Goal: Task Accomplishment & Management: Manage account settings

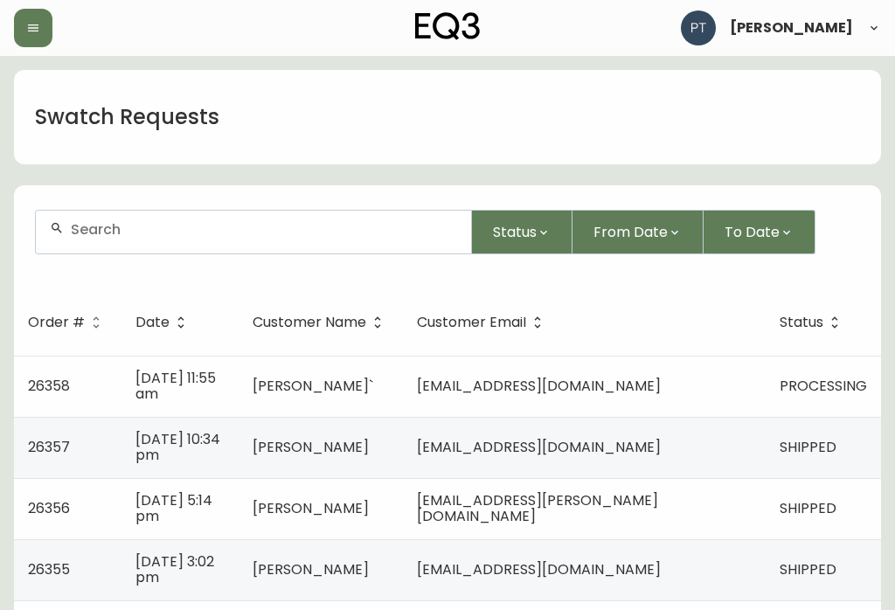
click at [178, 371] on td "[DATE] 11:55 am" at bounding box center [180, 386] width 117 height 61
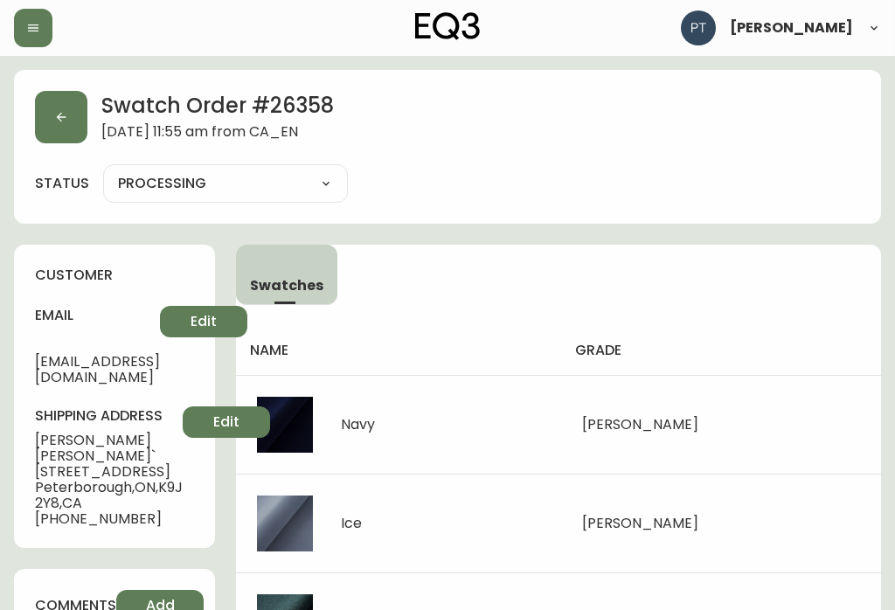
click at [58, 116] on icon "button" at bounding box center [62, 118] width 10 height 10
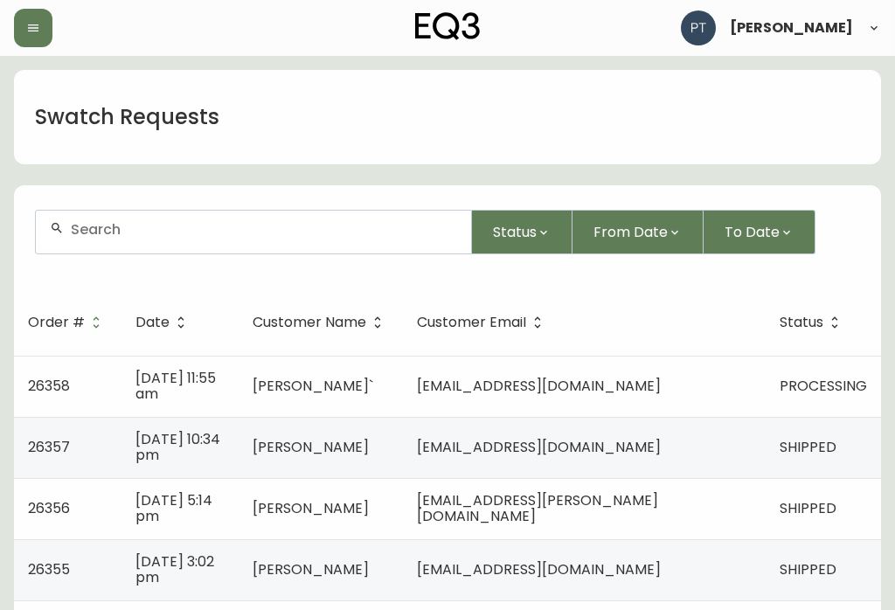
click at [716, 382] on td "[EMAIL_ADDRESS][DOMAIN_NAME]" at bounding box center [584, 386] width 363 height 61
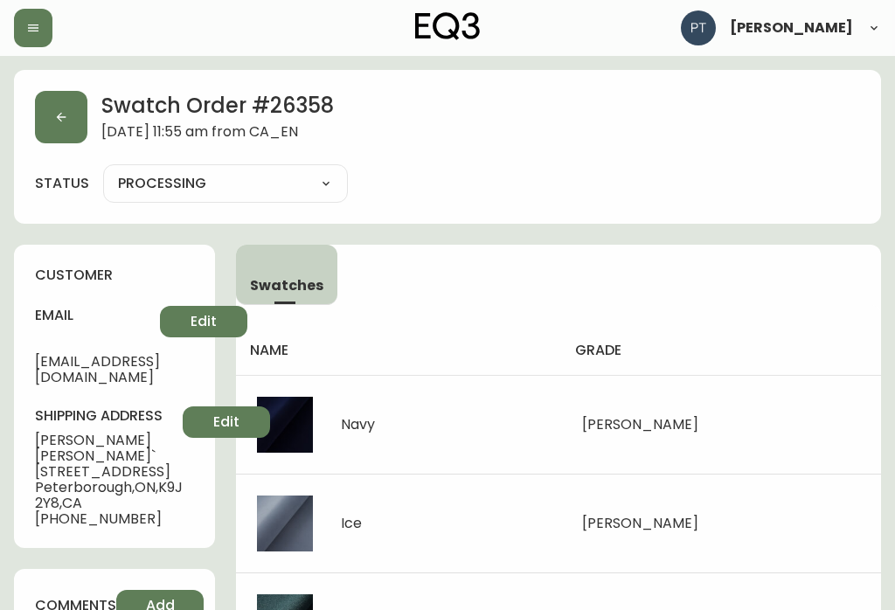
click at [82, 137] on button "button" at bounding box center [61, 117] width 52 height 52
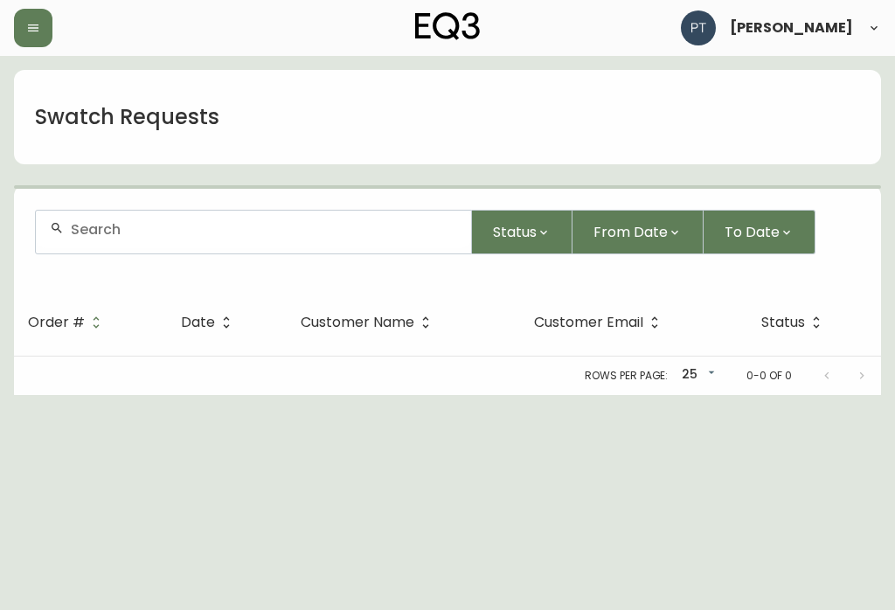
click at [66, 115] on h1 "Swatch Requests" at bounding box center [127, 117] width 185 height 30
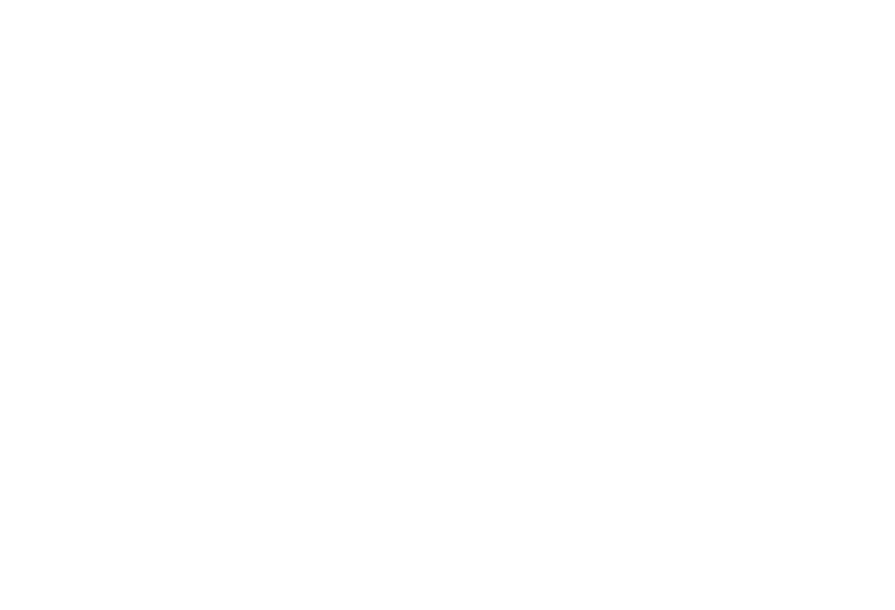
scroll to position [1288, 0]
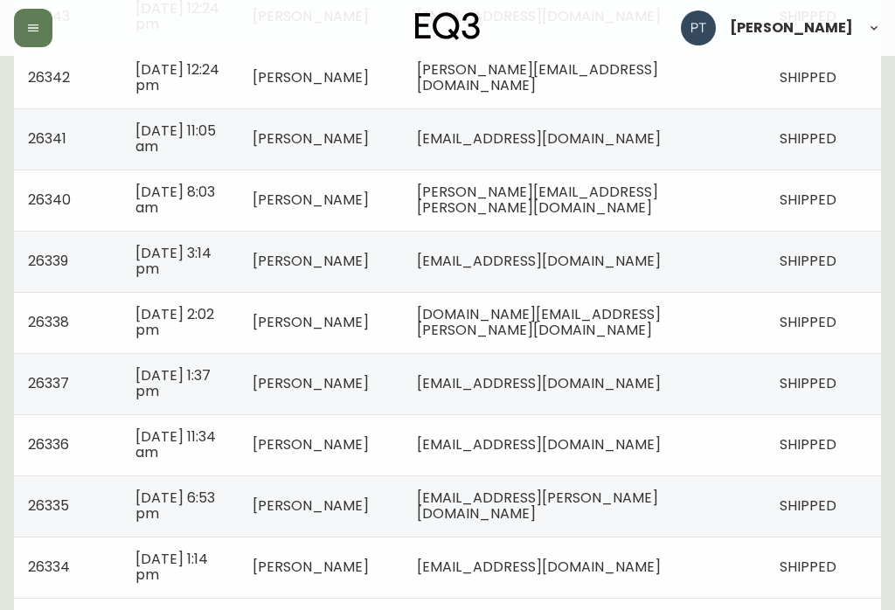
click at [826, 609] on icon "Previous page" at bounding box center [827, 618] width 14 height 14
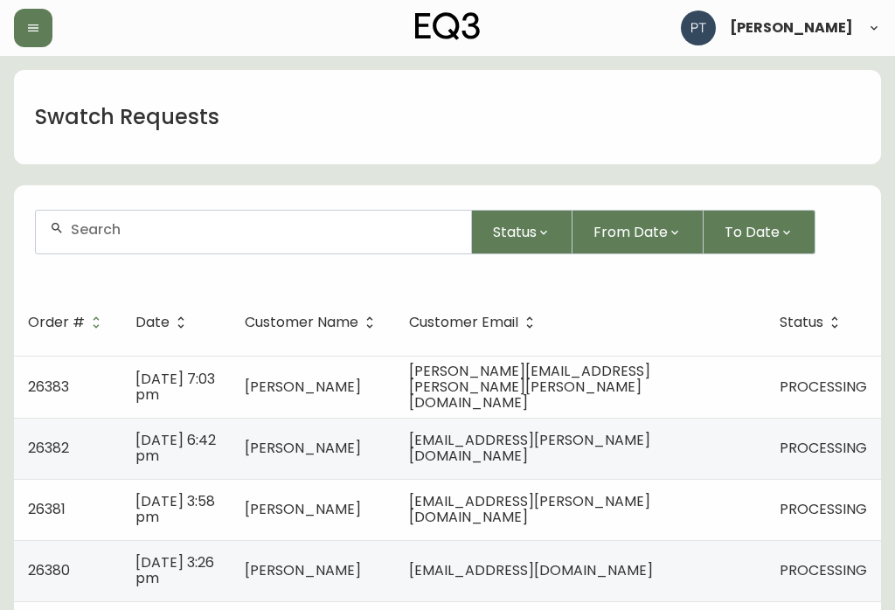
click at [740, 380] on td "[PERSON_NAME][EMAIL_ADDRESS][PERSON_NAME][PERSON_NAME][DOMAIN_NAME]" at bounding box center [580, 387] width 371 height 62
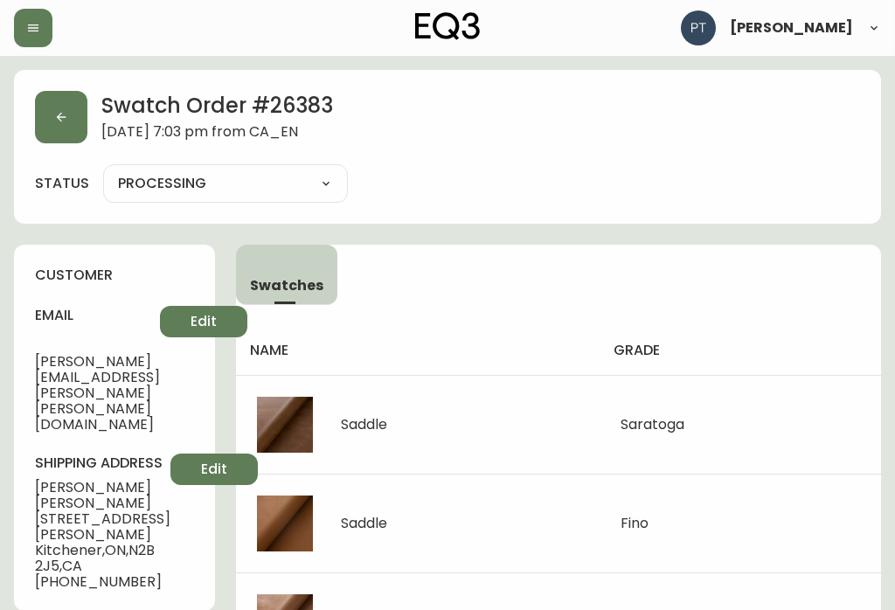
click at [67, 126] on button "button" at bounding box center [61, 117] width 52 height 52
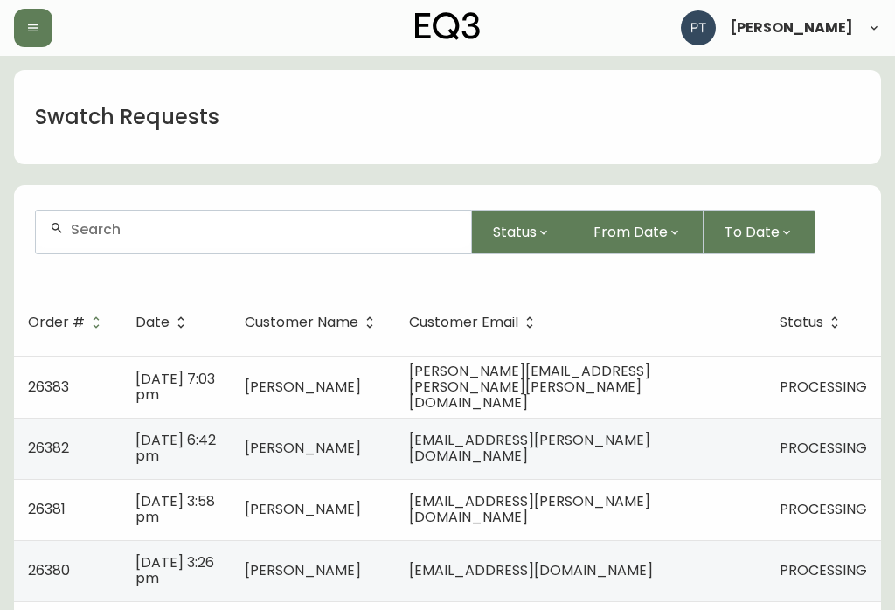
click at [200, 437] on span "[DATE] 6:42 pm" at bounding box center [176, 448] width 80 height 36
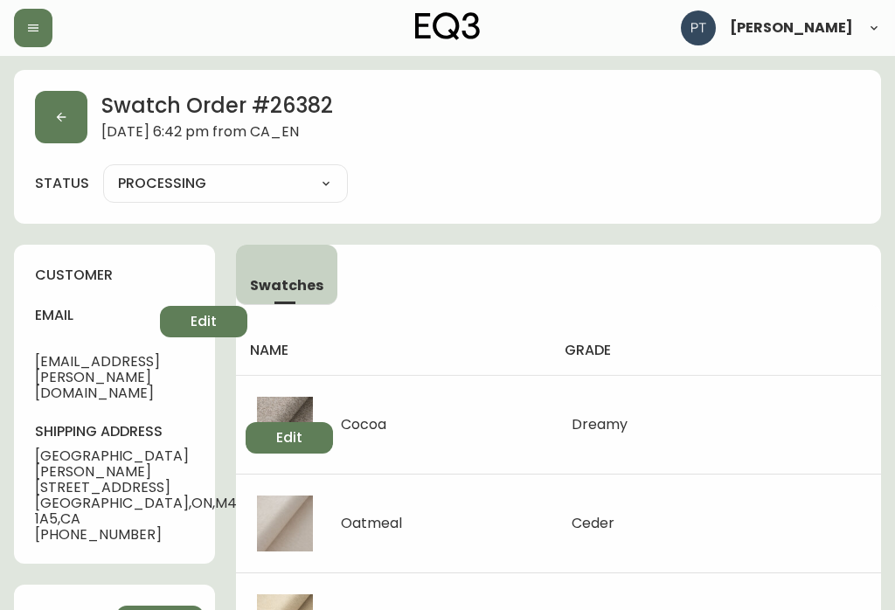
click at [71, 136] on button "button" at bounding box center [61, 117] width 52 height 52
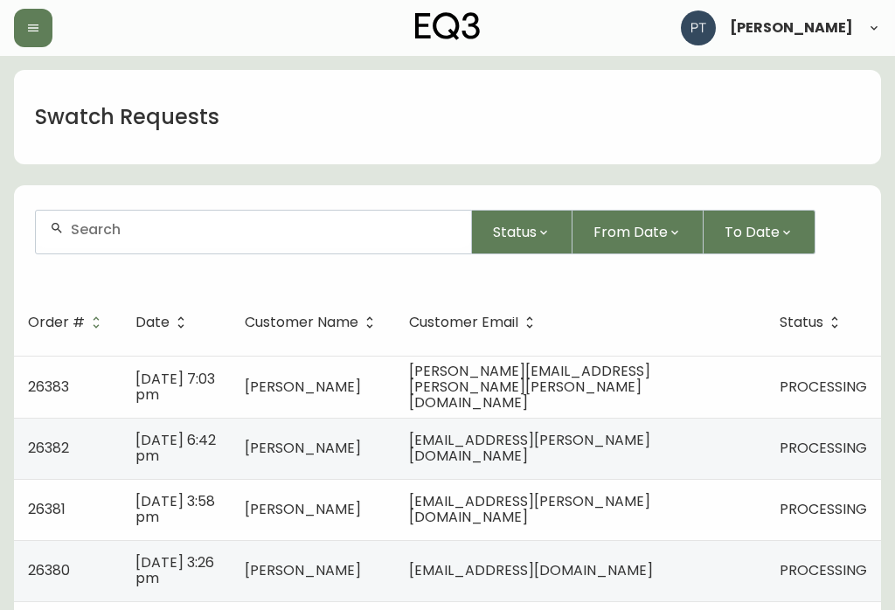
click at [769, 498] on td "PROCESSING" at bounding box center [823, 509] width 115 height 61
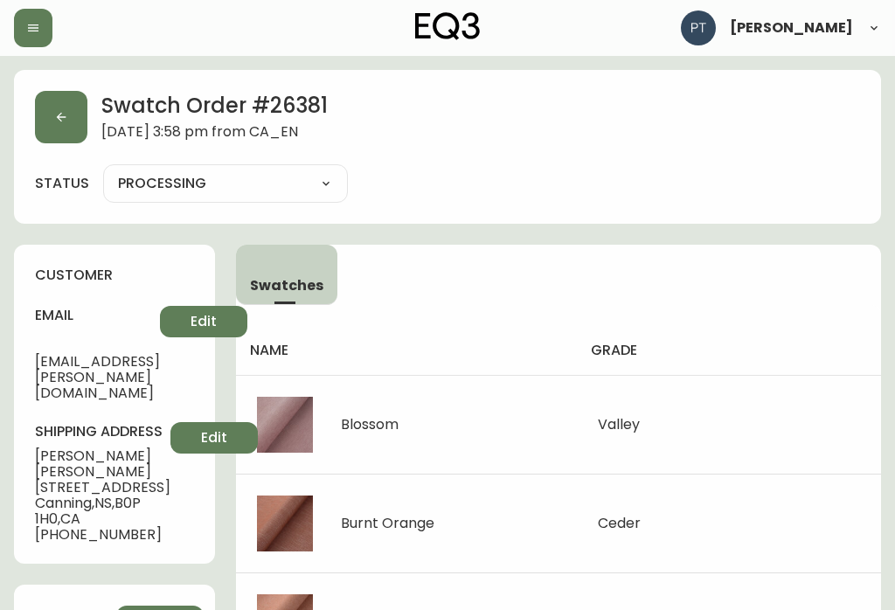
click at [74, 127] on button "button" at bounding box center [61, 117] width 52 height 52
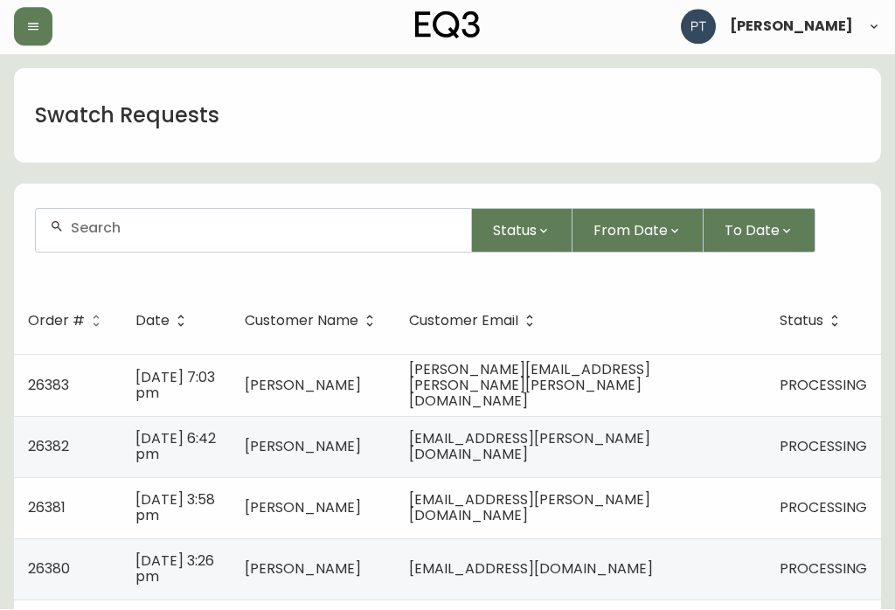
scroll to position [113, 0]
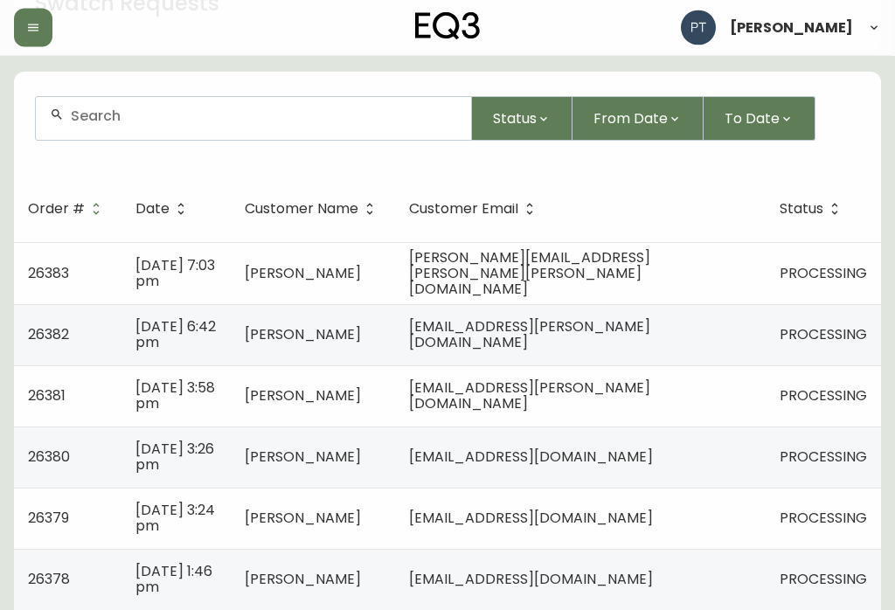
click at [769, 466] on td "PROCESSING" at bounding box center [823, 458] width 115 height 61
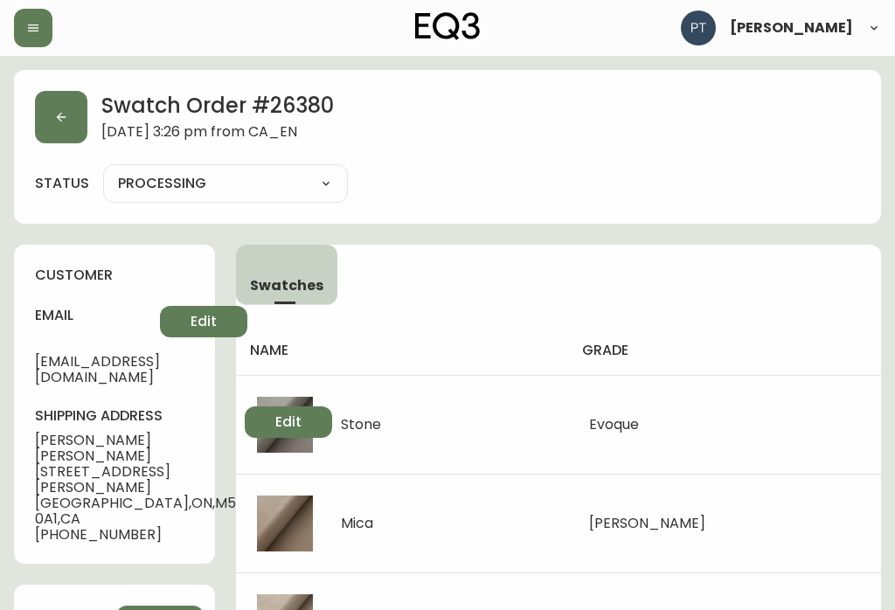
click at [68, 123] on button "button" at bounding box center [61, 117] width 52 height 52
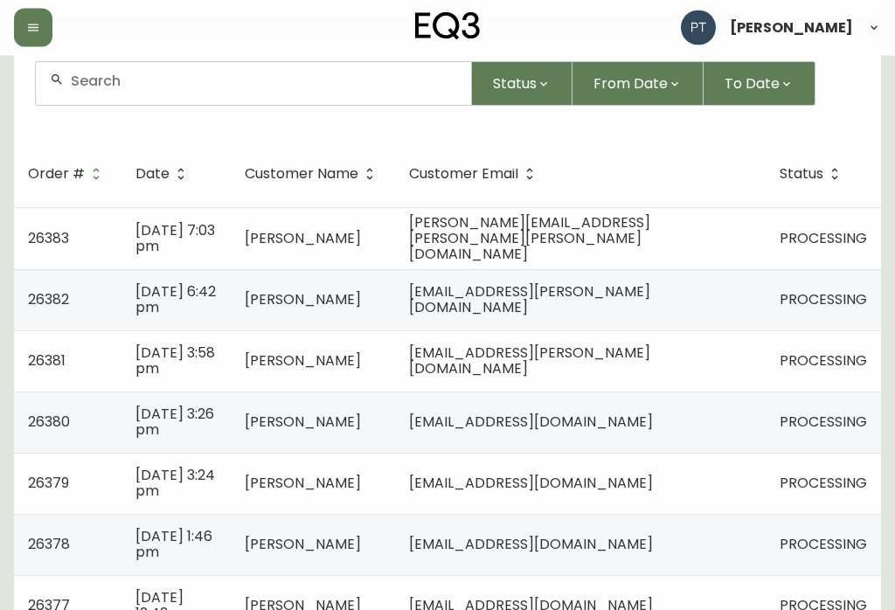
scroll to position [156, 0]
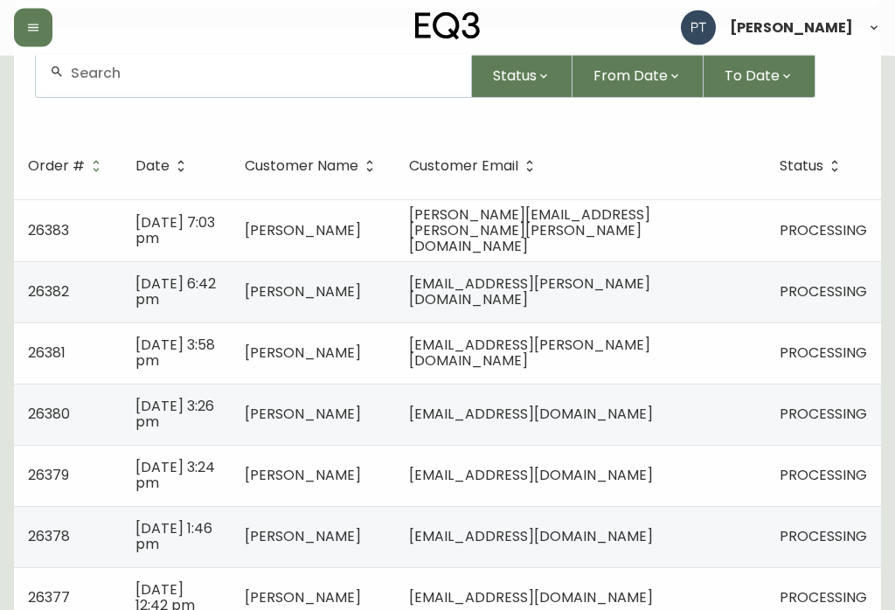
click at [730, 461] on td "[EMAIL_ADDRESS][DOMAIN_NAME]" at bounding box center [580, 476] width 371 height 61
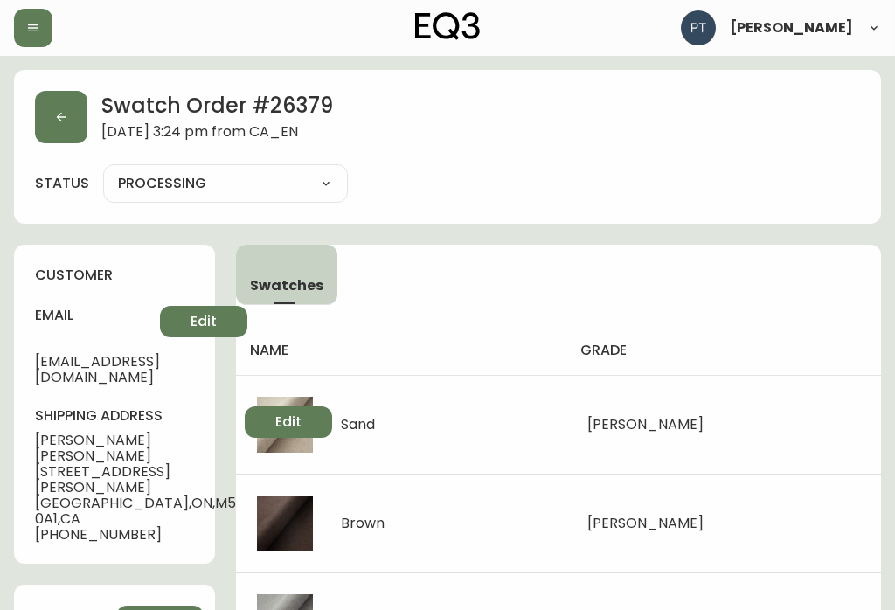
click at [71, 122] on button "button" at bounding box center [61, 117] width 52 height 52
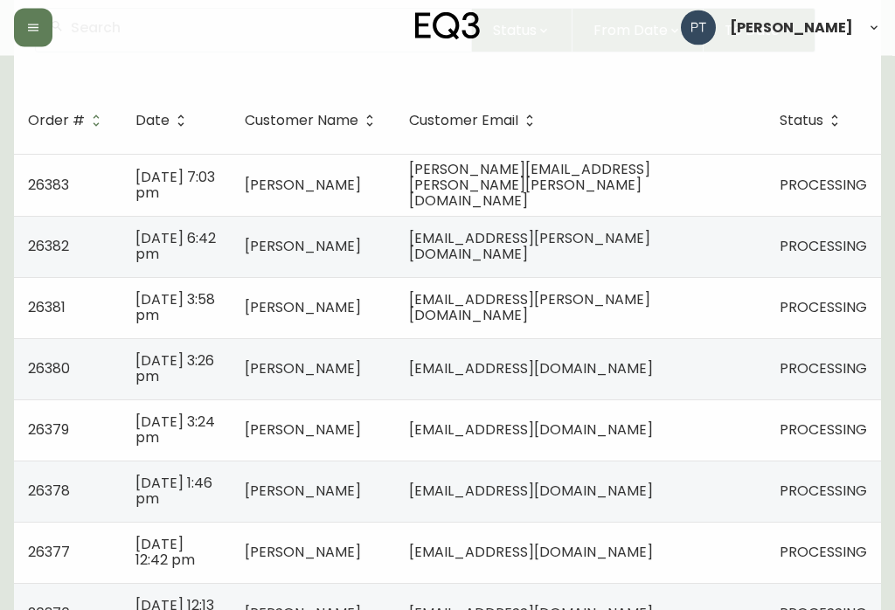
scroll to position [202, 0]
click at [723, 498] on td "[EMAIL_ADDRESS][DOMAIN_NAME]" at bounding box center [580, 491] width 371 height 61
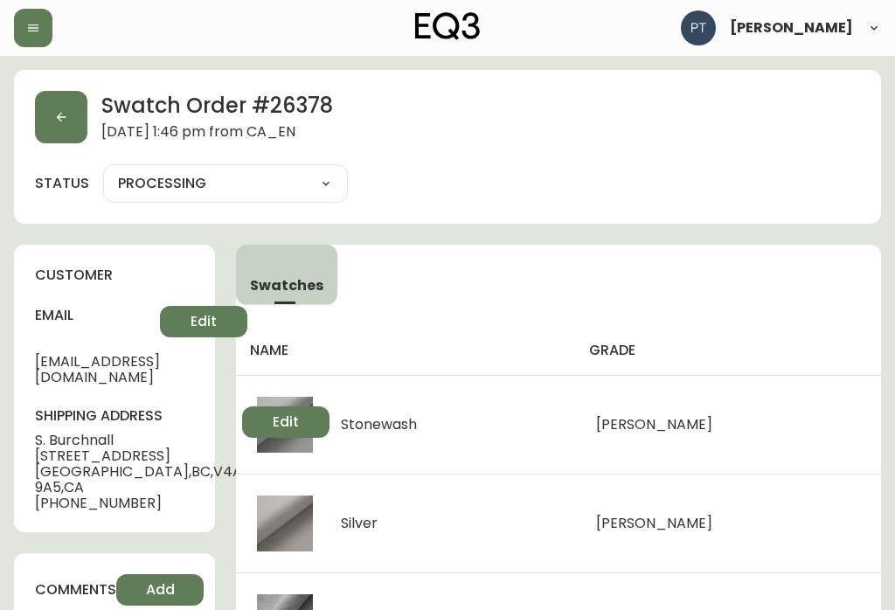
click at [63, 114] on icon "button" at bounding box center [61, 117] width 14 height 14
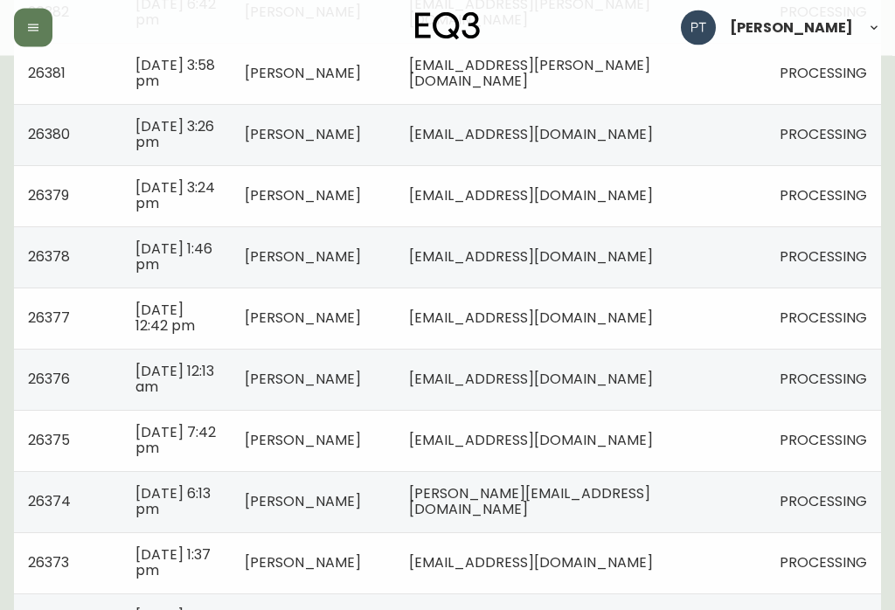
scroll to position [438, 0]
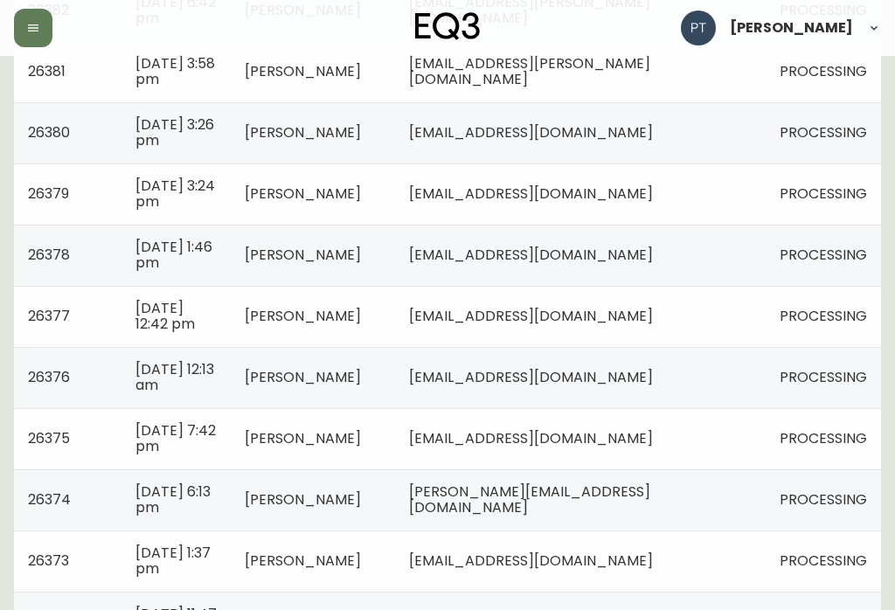
click at [800, 307] on span "PROCESSING" at bounding box center [823, 316] width 87 height 20
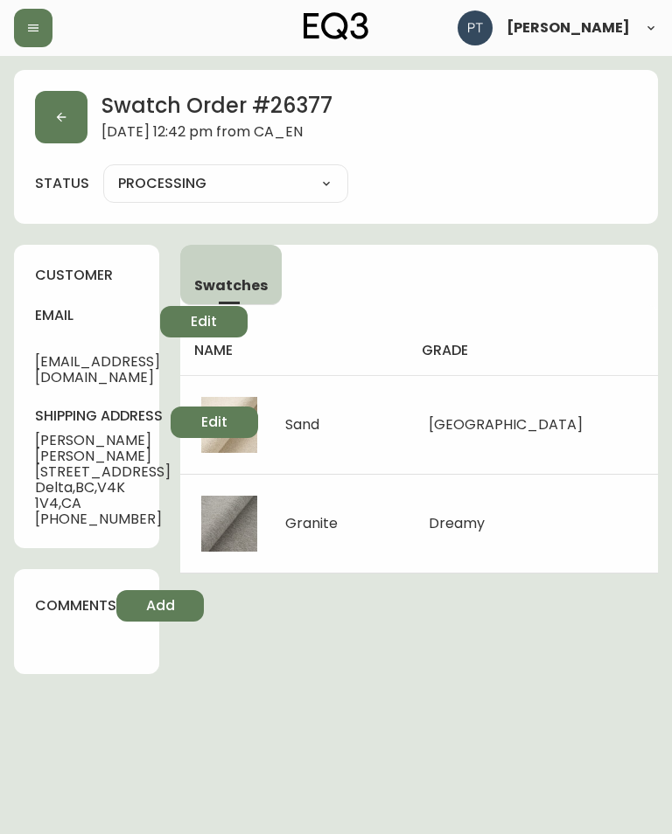
click at [67, 107] on button "button" at bounding box center [61, 117] width 52 height 52
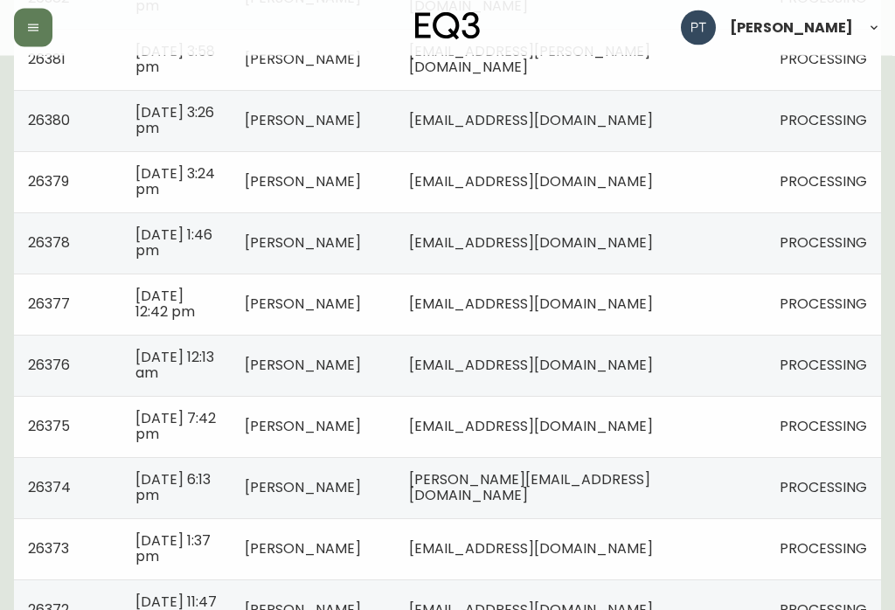
scroll to position [451, 0]
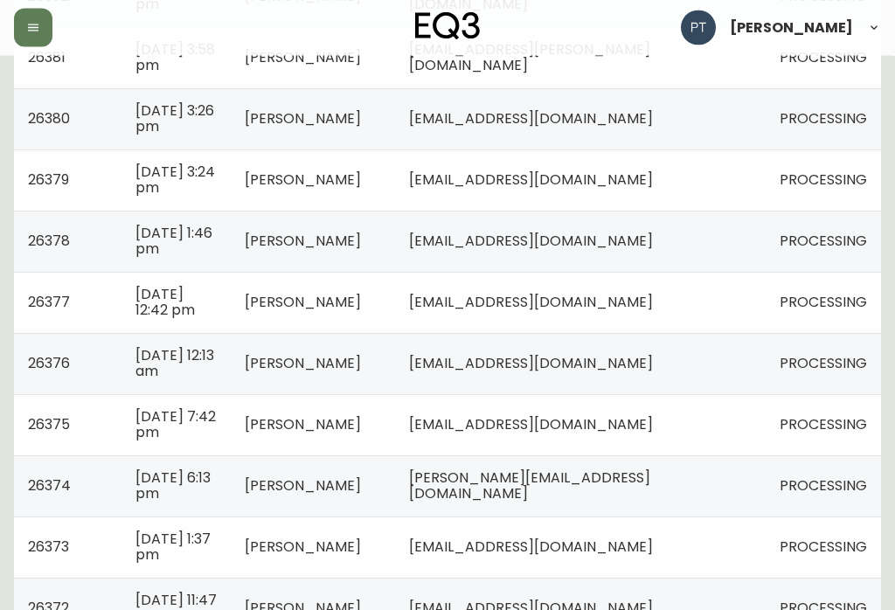
click at [761, 356] on td "[EMAIL_ADDRESS][DOMAIN_NAME]" at bounding box center [580, 364] width 371 height 61
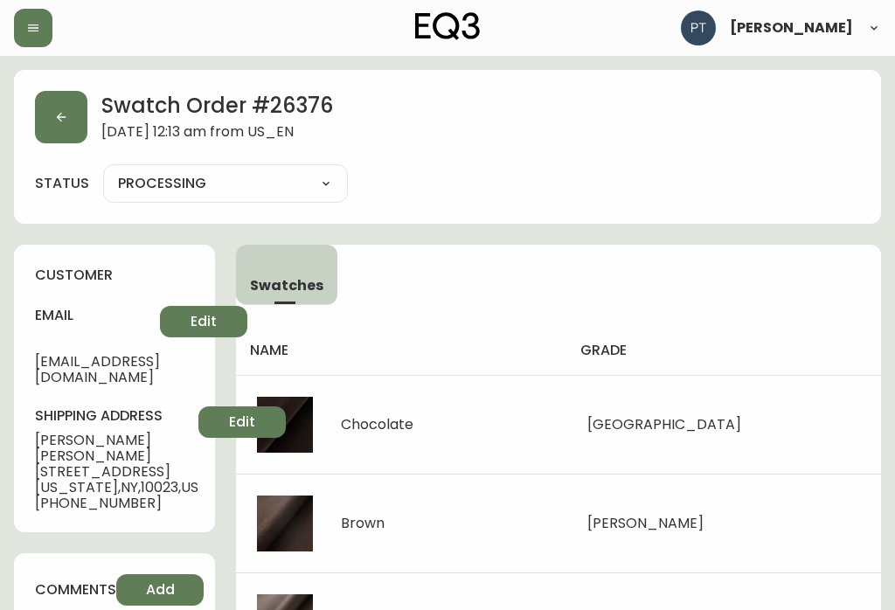
click at [61, 110] on icon "button" at bounding box center [61, 117] width 14 height 14
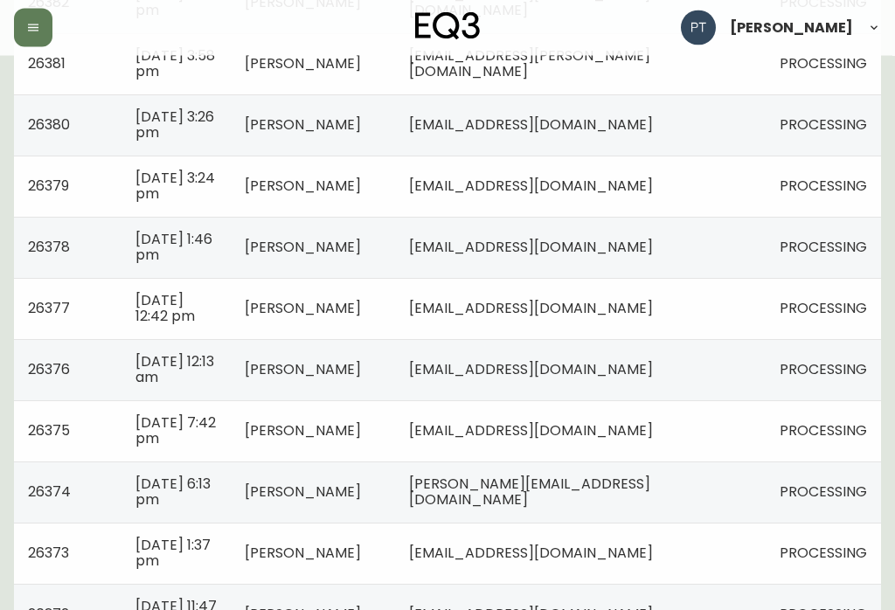
scroll to position [445, 0]
click at [703, 420] on td "[EMAIL_ADDRESS][DOMAIN_NAME]" at bounding box center [580, 431] width 371 height 61
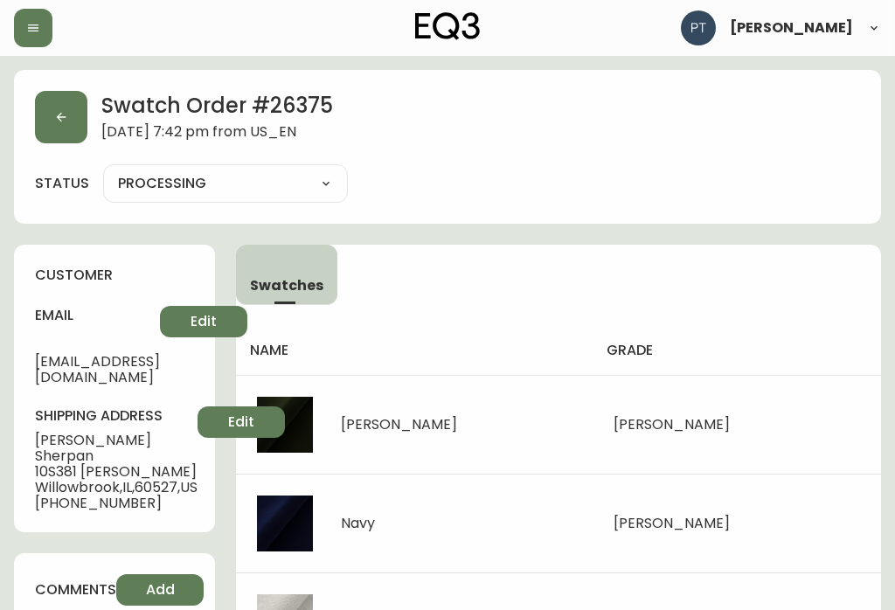
click at [63, 131] on button "button" at bounding box center [61, 117] width 52 height 52
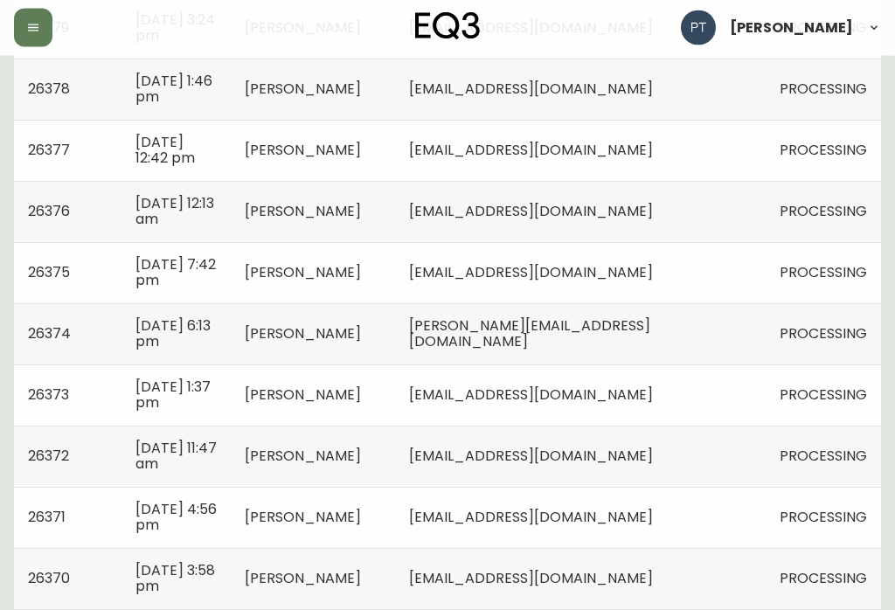
scroll to position [604, 0]
click at [754, 332] on td "[PERSON_NAME][EMAIL_ADDRESS][DOMAIN_NAME]" at bounding box center [580, 333] width 371 height 61
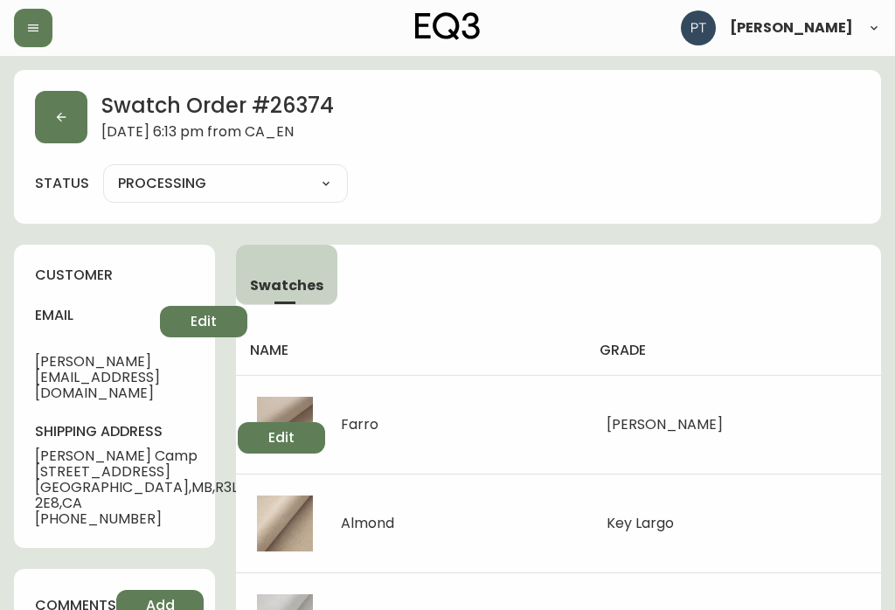
click at [58, 126] on button "button" at bounding box center [61, 117] width 52 height 52
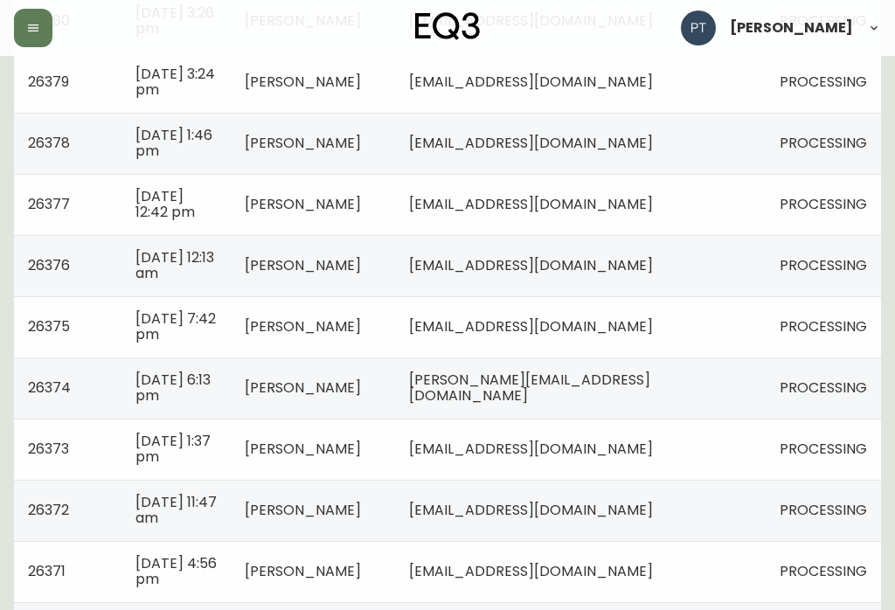
scroll to position [565, 0]
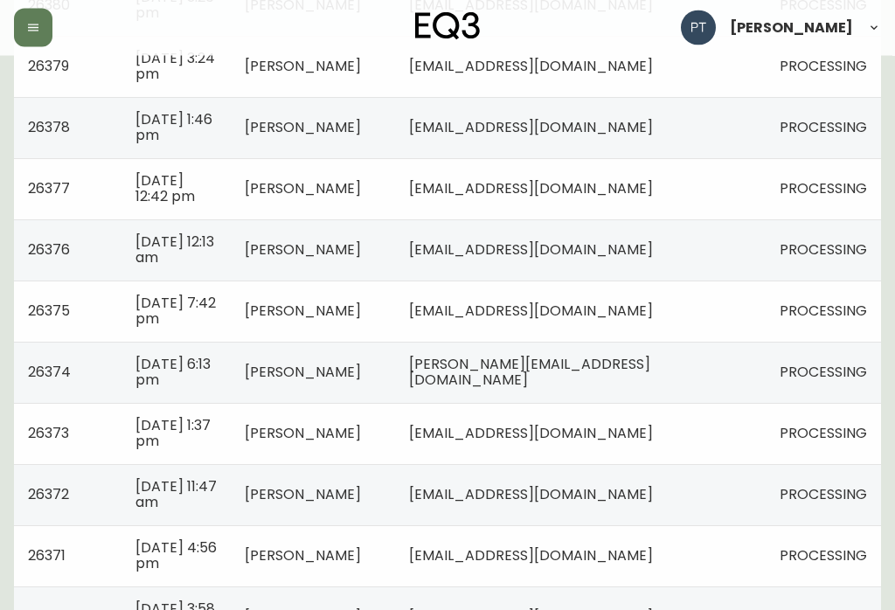
click at [728, 444] on td "[EMAIL_ADDRESS][DOMAIN_NAME]" at bounding box center [580, 434] width 371 height 61
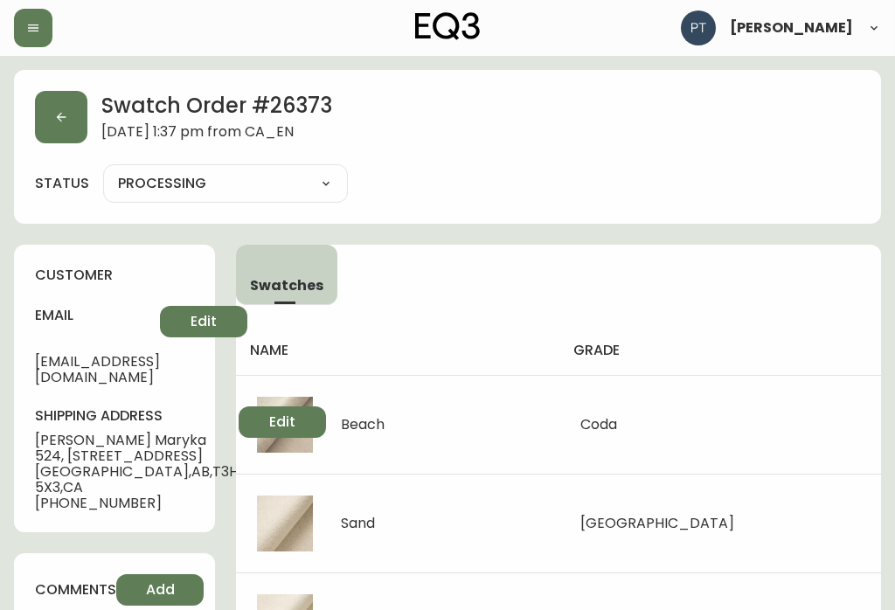
click at [66, 124] on button "button" at bounding box center [61, 117] width 52 height 52
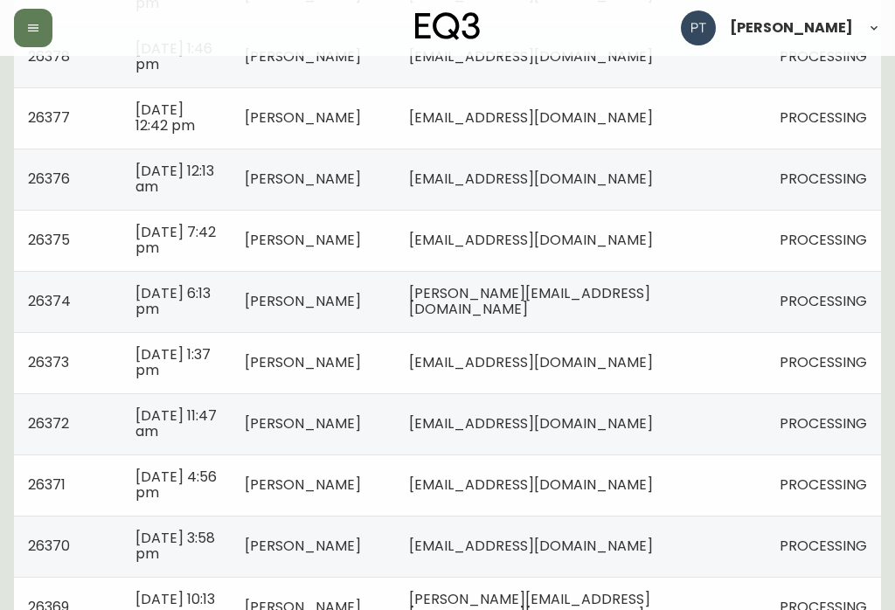
scroll to position [658, 0]
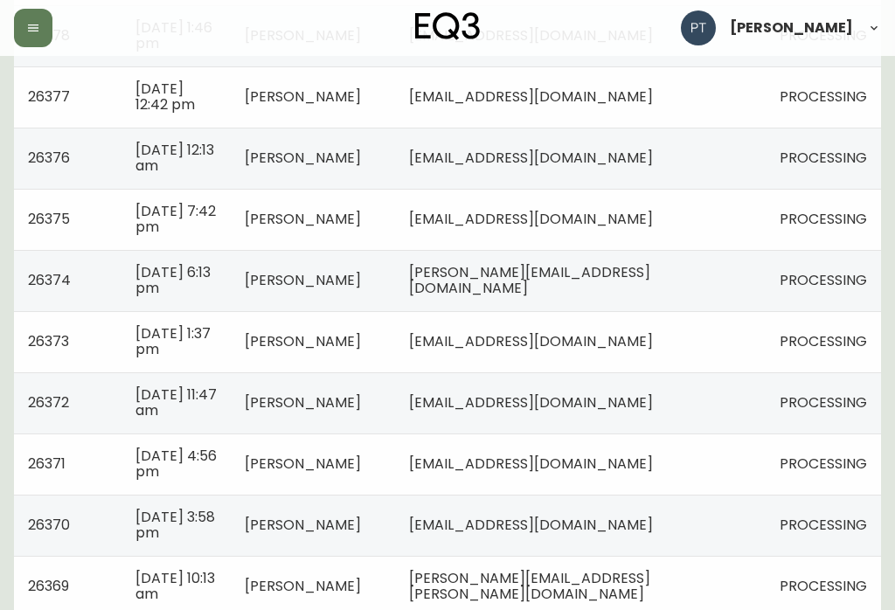
click at [716, 394] on td "[EMAIL_ADDRESS][DOMAIN_NAME]" at bounding box center [580, 403] width 371 height 61
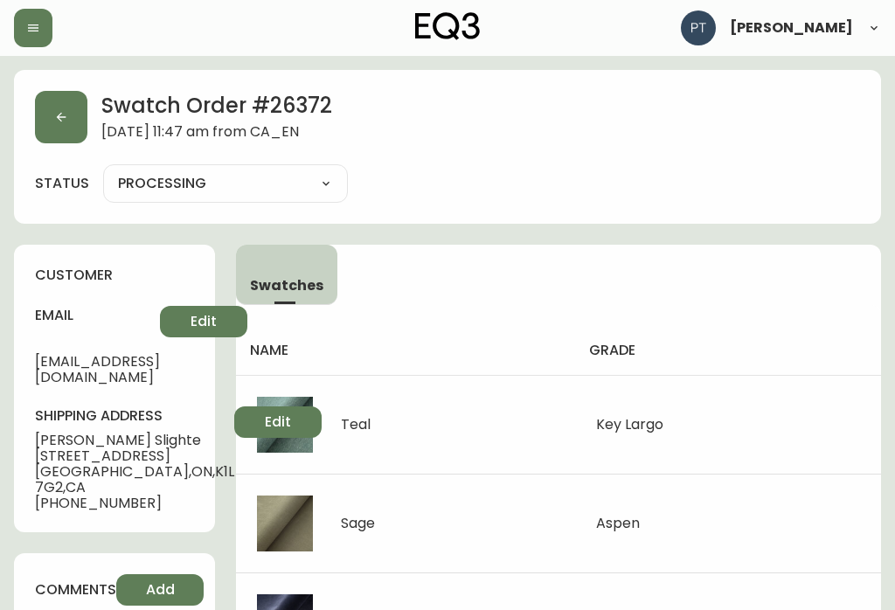
click at [59, 115] on icon "button" at bounding box center [62, 118] width 10 height 10
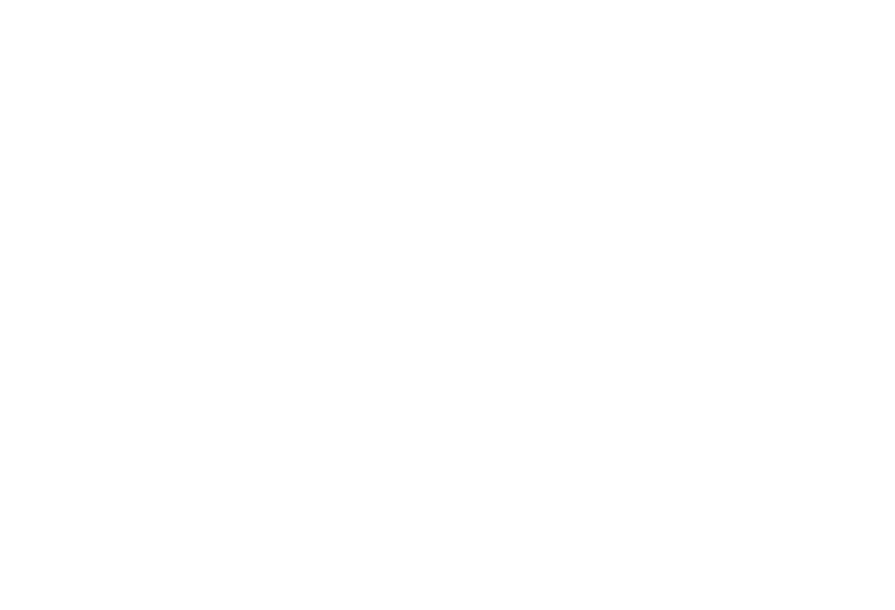
scroll to position [830, 0]
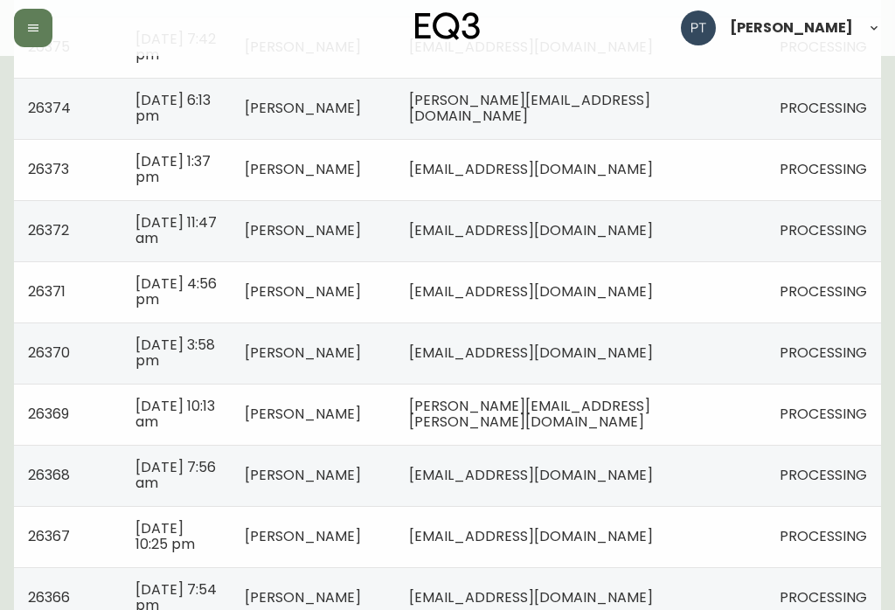
click at [653, 290] on span "[EMAIL_ADDRESS][DOMAIN_NAME]" at bounding box center [531, 292] width 244 height 20
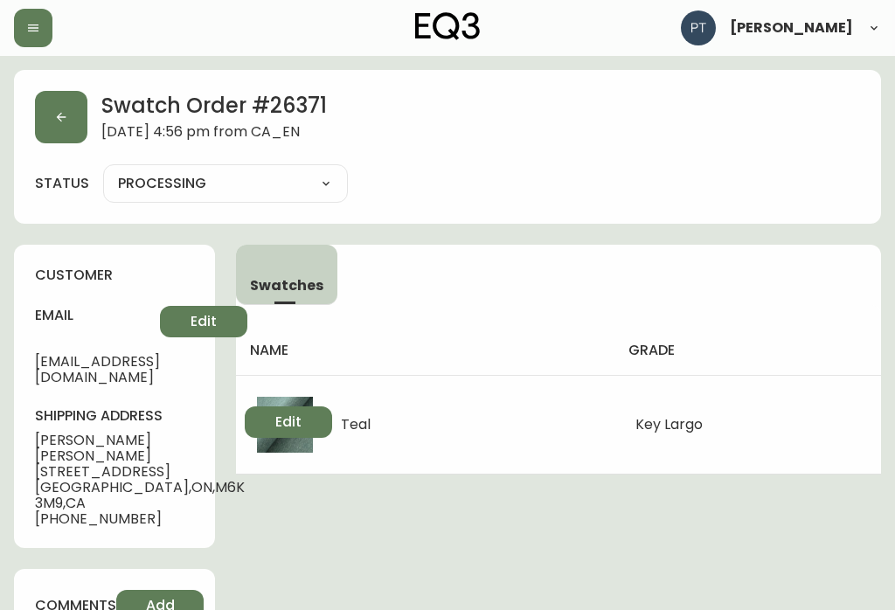
click at [59, 129] on button "button" at bounding box center [61, 117] width 52 height 52
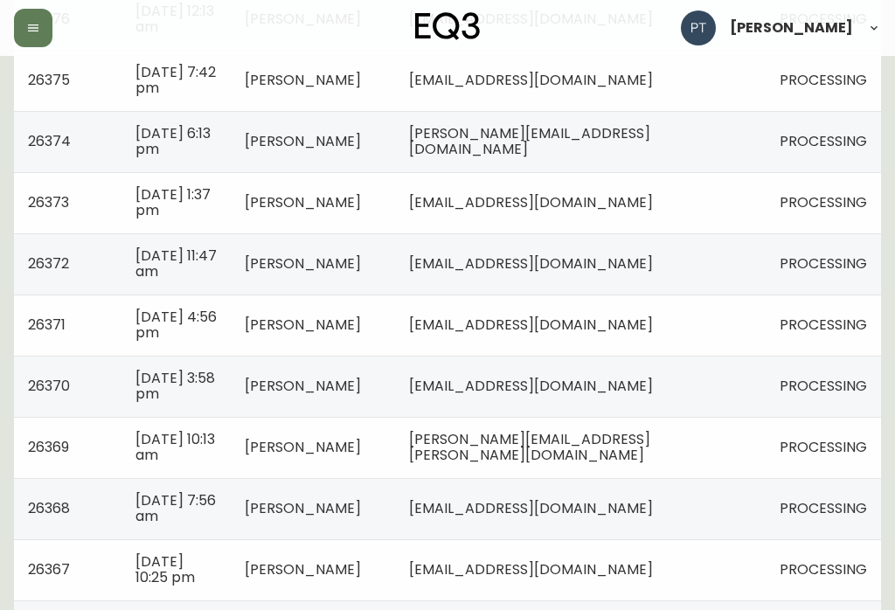
scroll to position [809, 0]
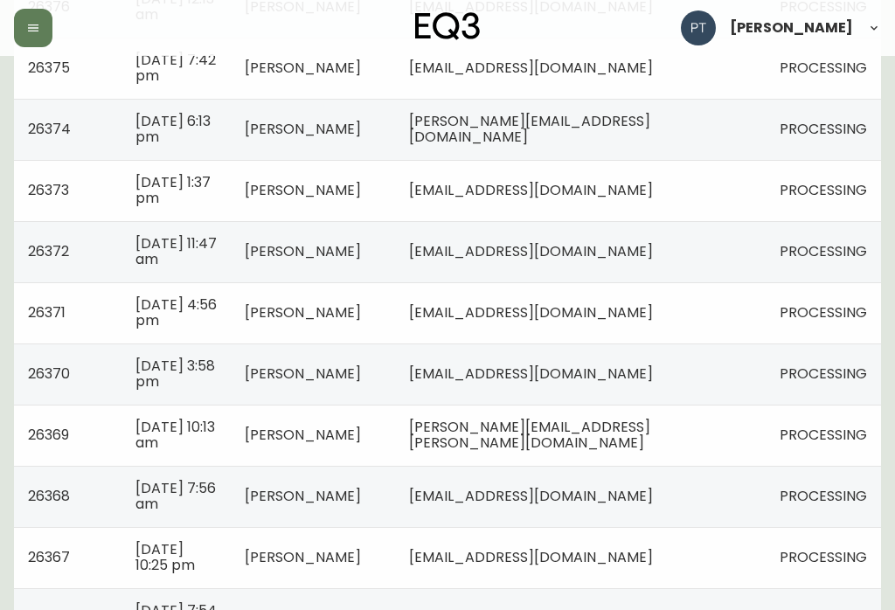
click at [693, 368] on td "[EMAIL_ADDRESS][DOMAIN_NAME]" at bounding box center [580, 374] width 371 height 61
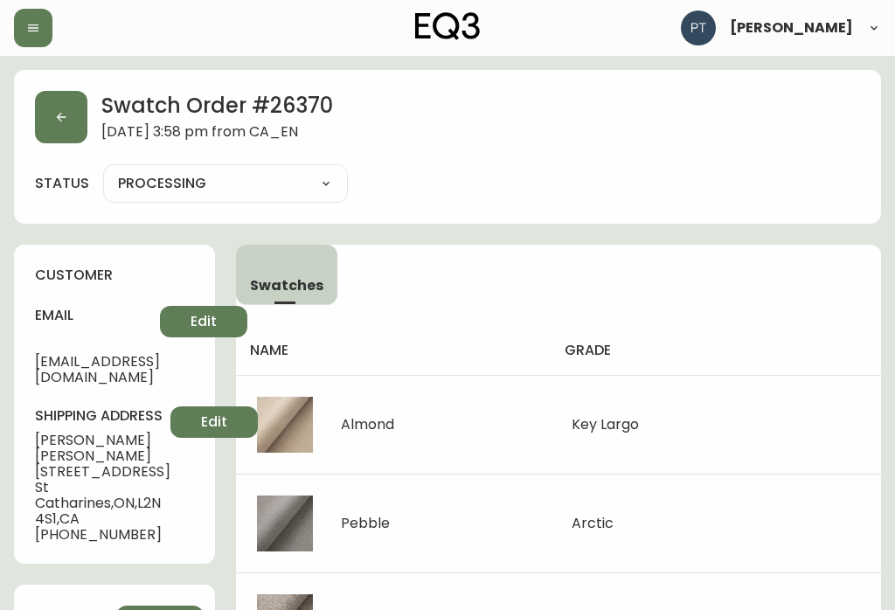
click at [61, 114] on icon "button" at bounding box center [62, 118] width 10 height 10
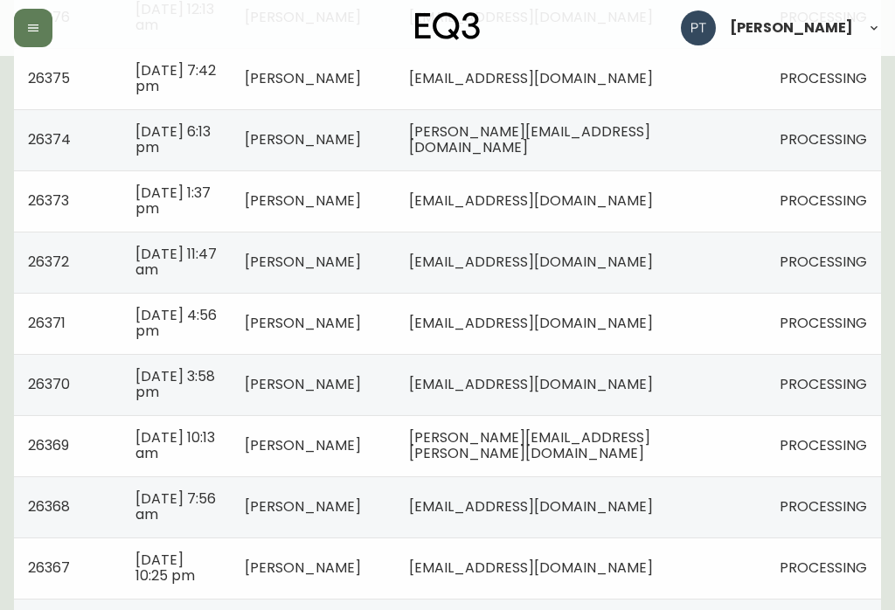
scroll to position [804, 0]
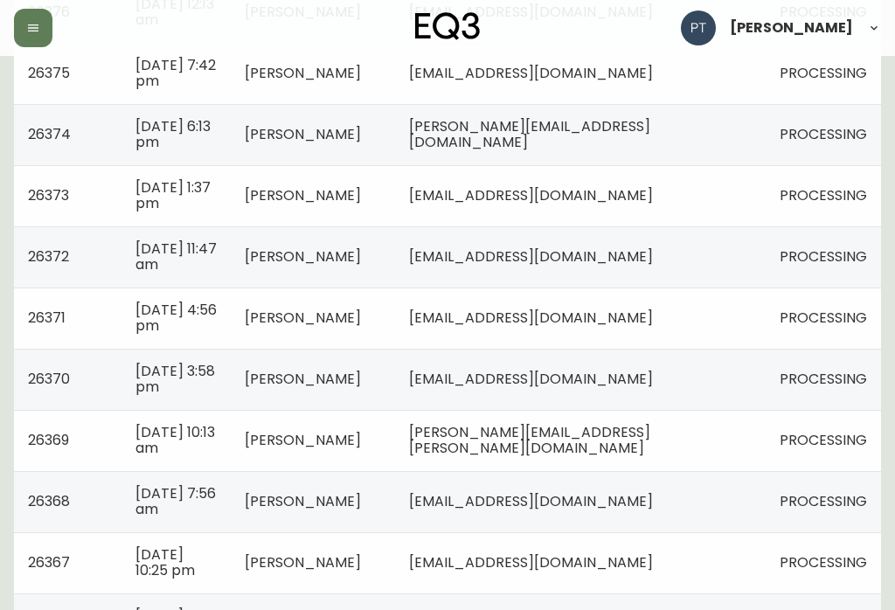
click at [651, 438] on span "[PERSON_NAME][EMAIL_ADDRESS][PERSON_NAME][DOMAIN_NAME]" at bounding box center [529, 440] width 241 height 36
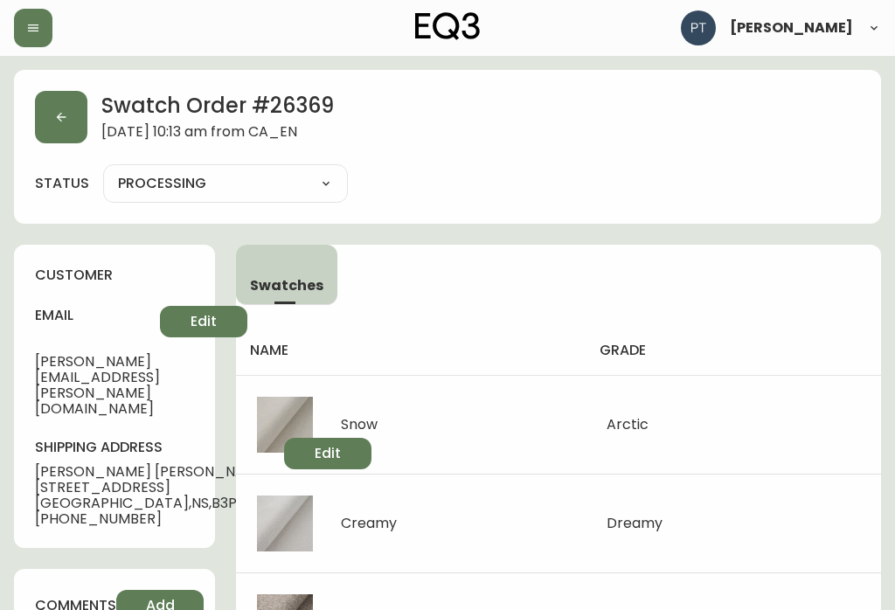
click at [58, 116] on icon "button" at bounding box center [62, 118] width 10 height 10
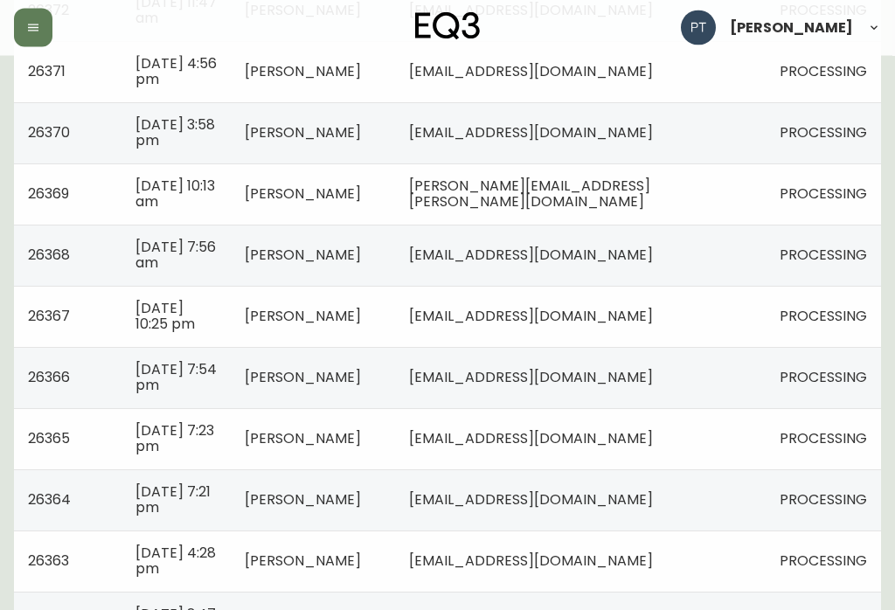
scroll to position [1050, 0]
click at [725, 247] on td "[EMAIL_ADDRESS][DOMAIN_NAME]" at bounding box center [580, 255] width 371 height 61
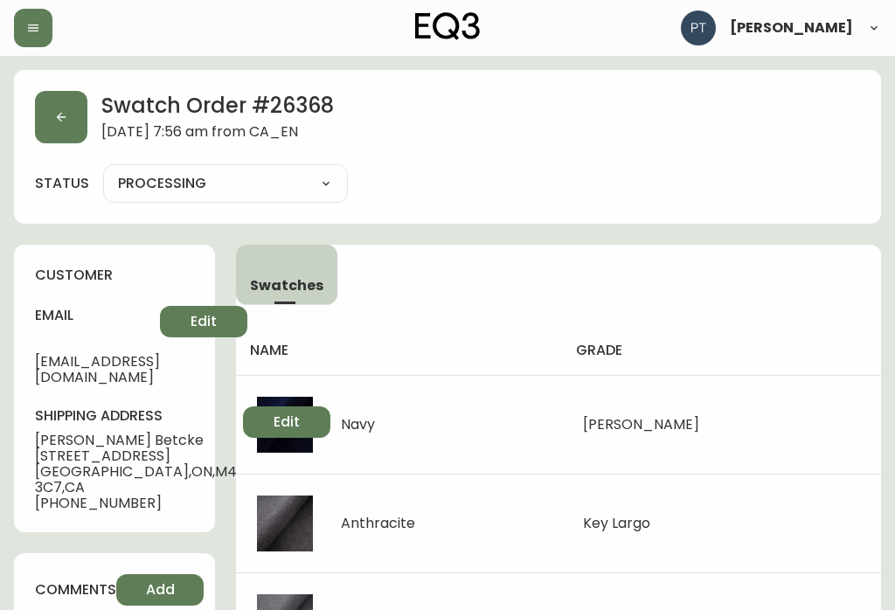
click at [63, 127] on button "button" at bounding box center [61, 117] width 52 height 52
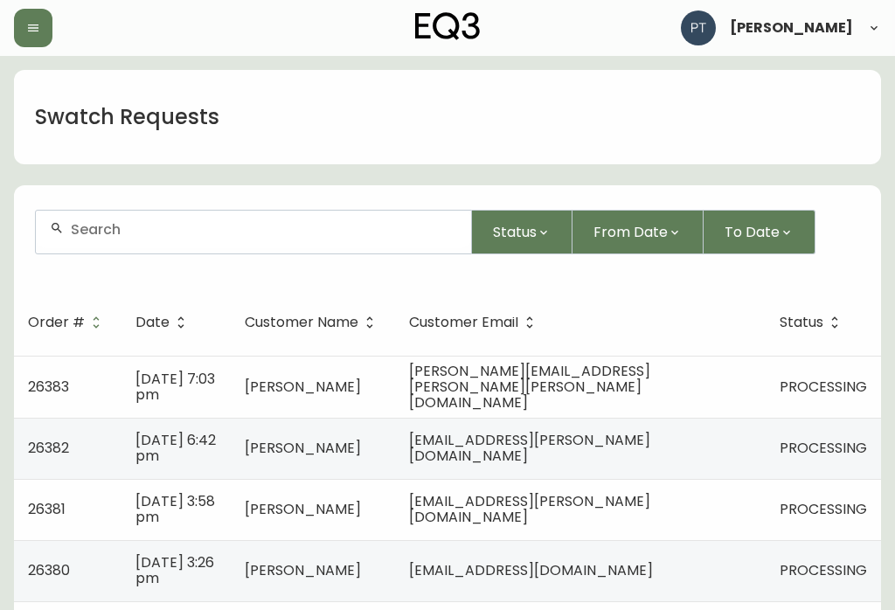
click at [45, 14] on button "button" at bounding box center [33, 28] width 38 height 38
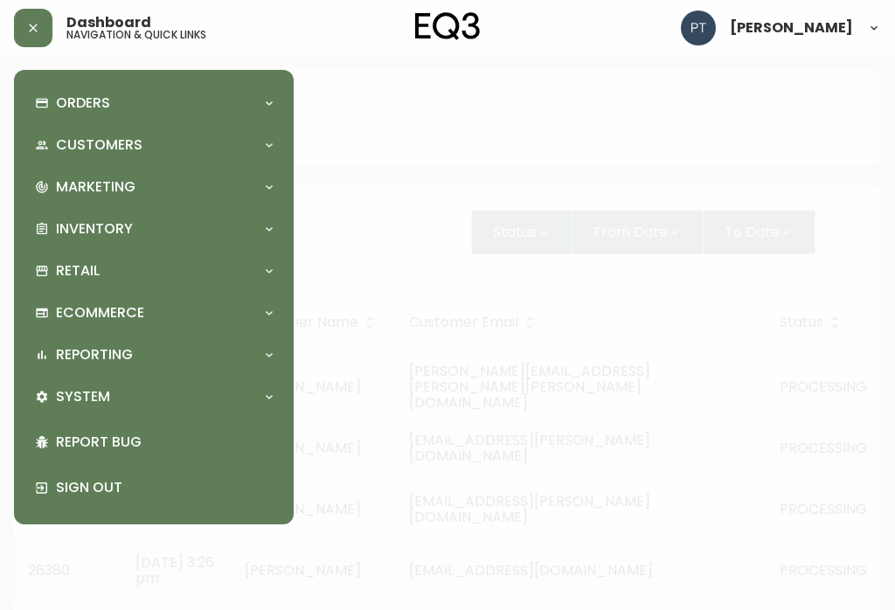
click at [206, 99] on div "Orders" at bounding box center [145, 103] width 220 height 19
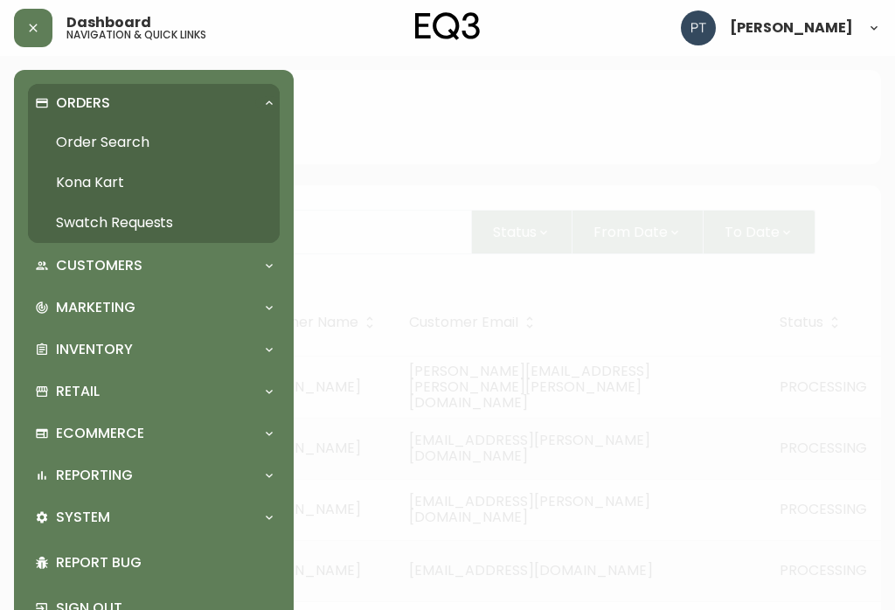
click at [171, 207] on link "Swatch Requests" at bounding box center [154, 223] width 252 height 40
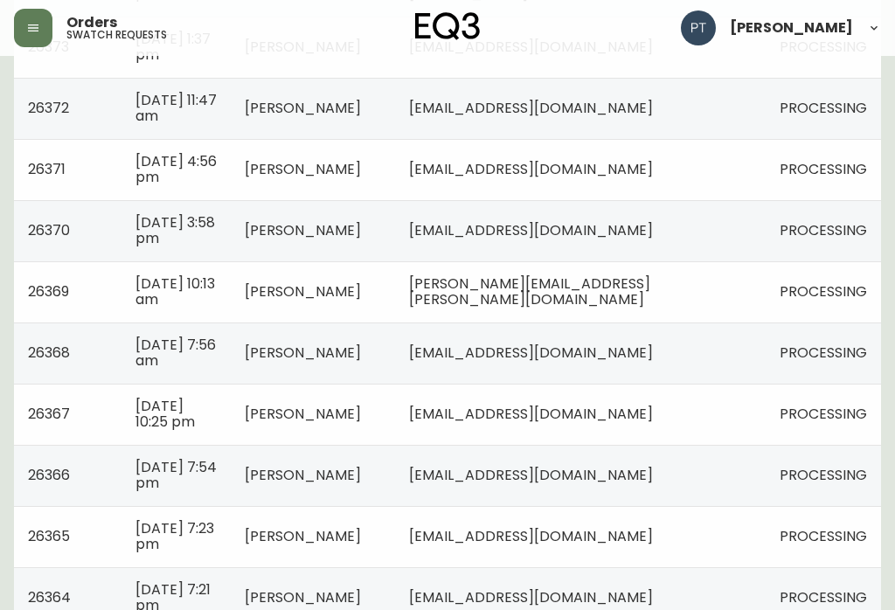
scroll to position [965, 0]
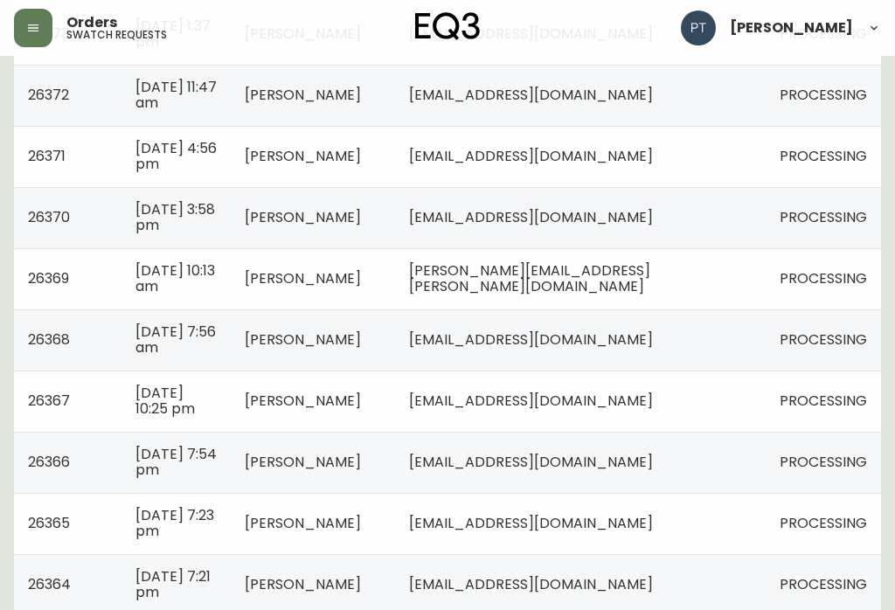
click at [723, 387] on td "[EMAIL_ADDRESS][DOMAIN_NAME]" at bounding box center [580, 401] width 371 height 61
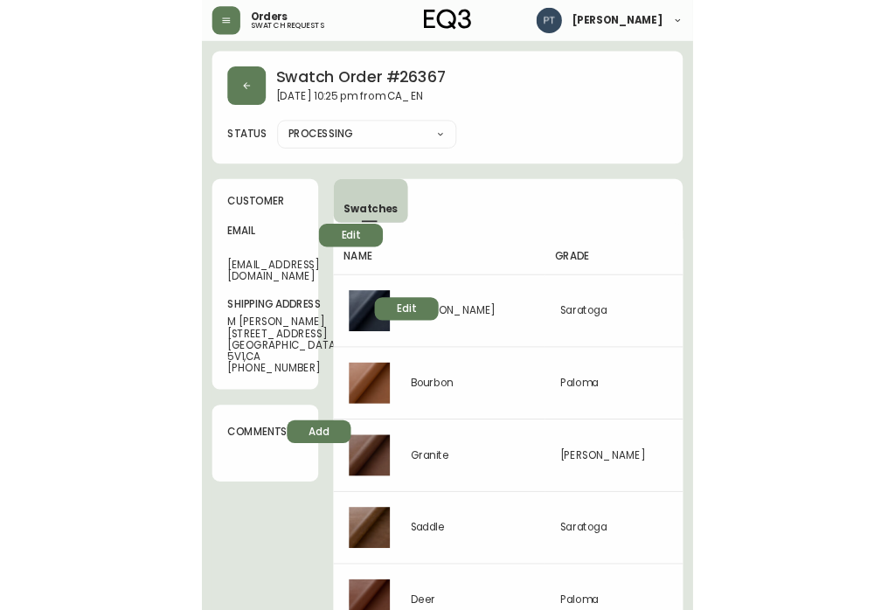
scroll to position [240, 0]
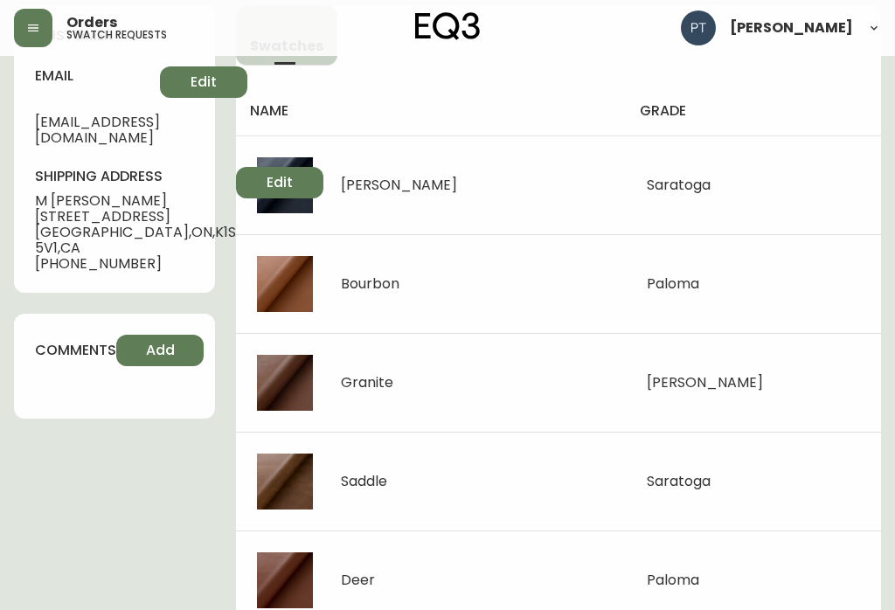
click at [505, 366] on div "Granite" at bounding box center [431, 383] width 348 height 56
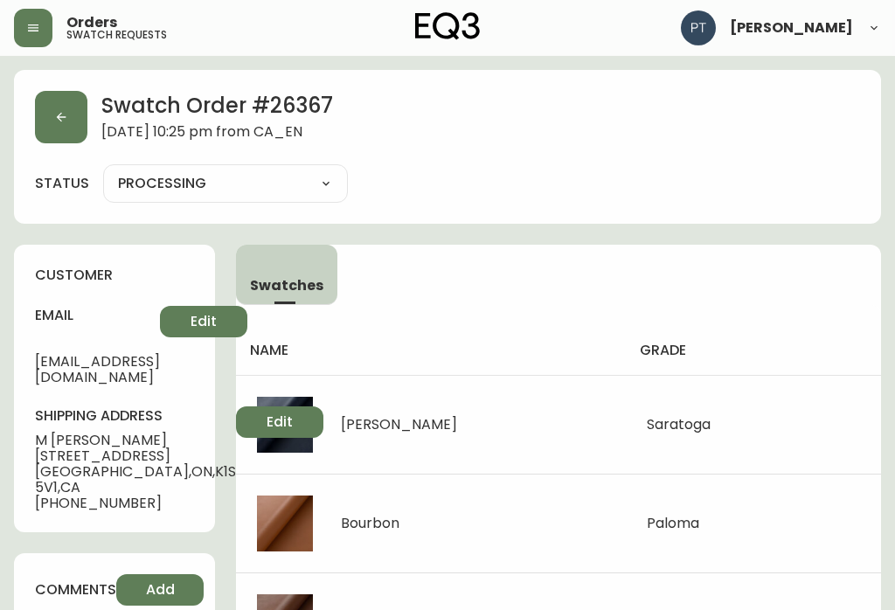
scroll to position [8, 0]
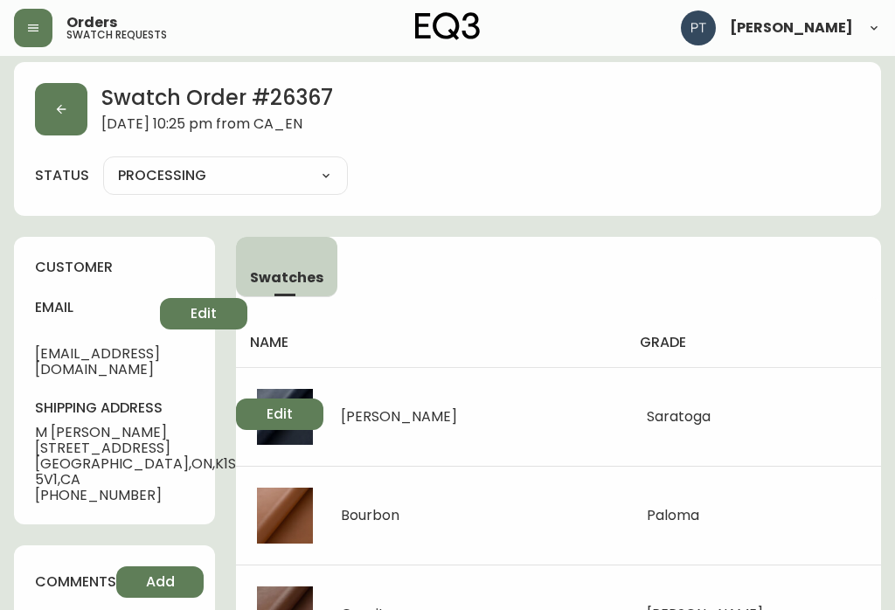
click at [69, 121] on button "button" at bounding box center [61, 109] width 52 height 52
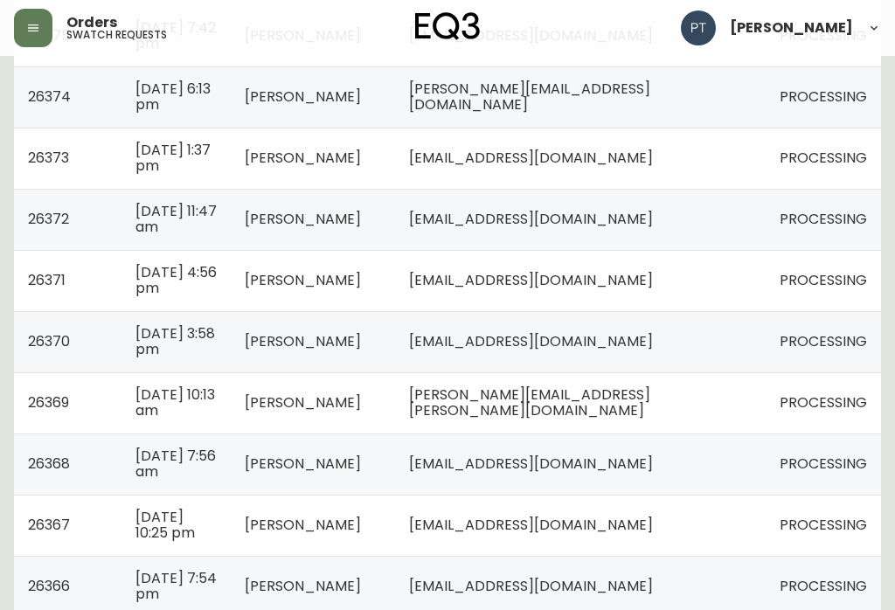
scroll to position [919, 0]
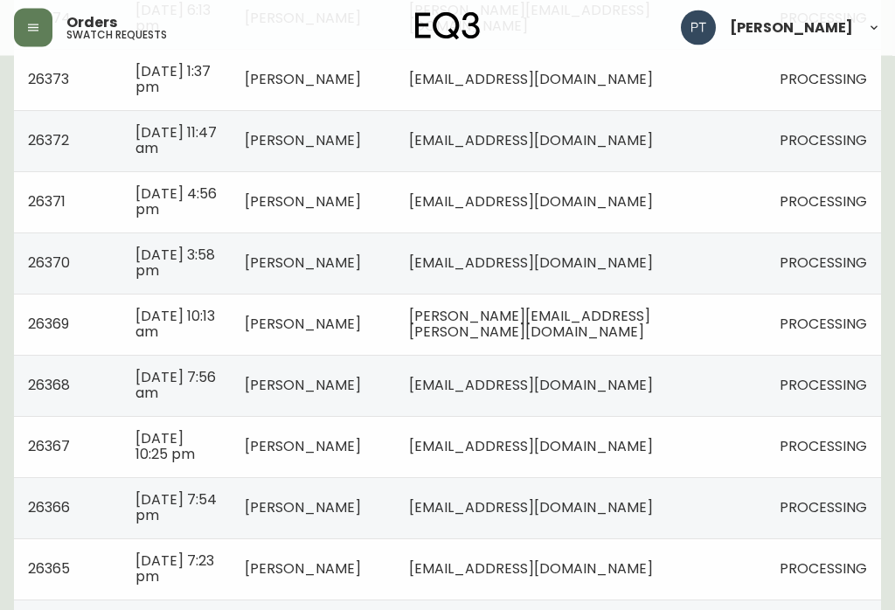
click at [723, 508] on td "[EMAIL_ADDRESS][DOMAIN_NAME]" at bounding box center [580, 508] width 371 height 61
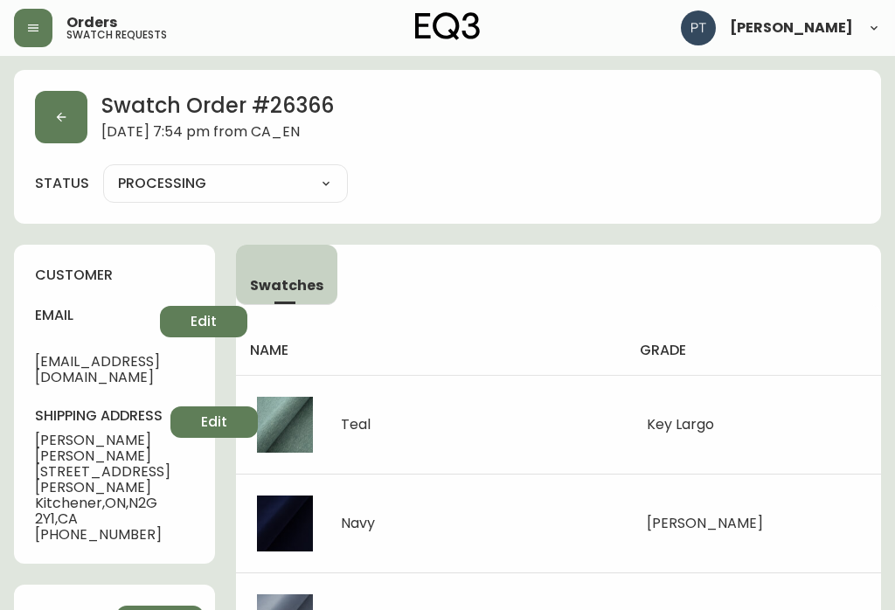
click at [65, 124] on button "button" at bounding box center [61, 117] width 52 height 52
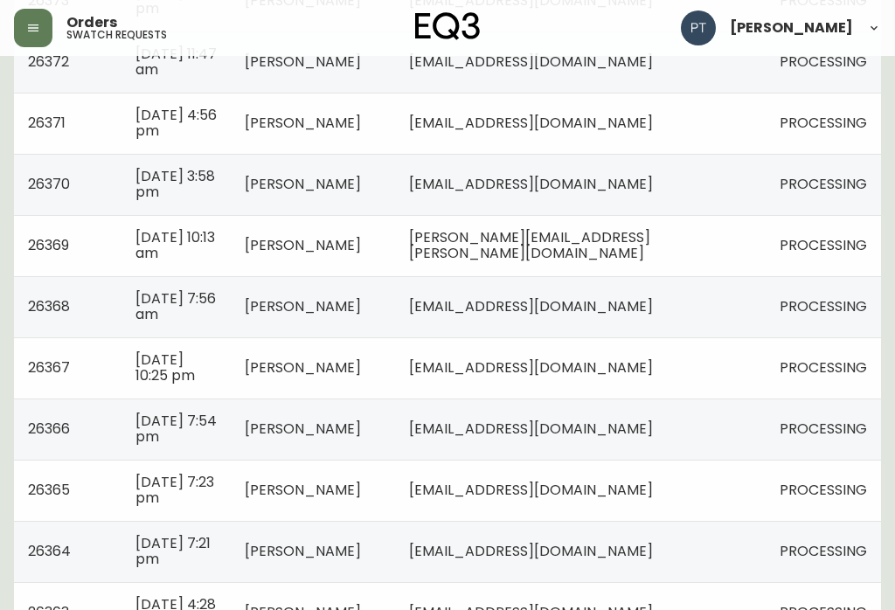
scroll to position [1018, 0]
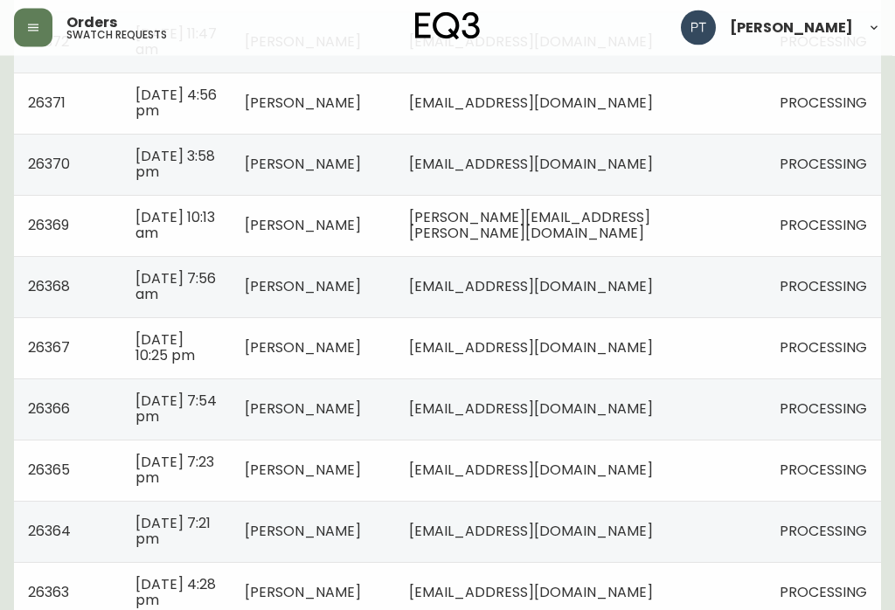
click at [653, 471] on span "[EMAIL_ADDRESS][DOMAIN_NAME]" at bounding box center [531, 471] width 244 height 20
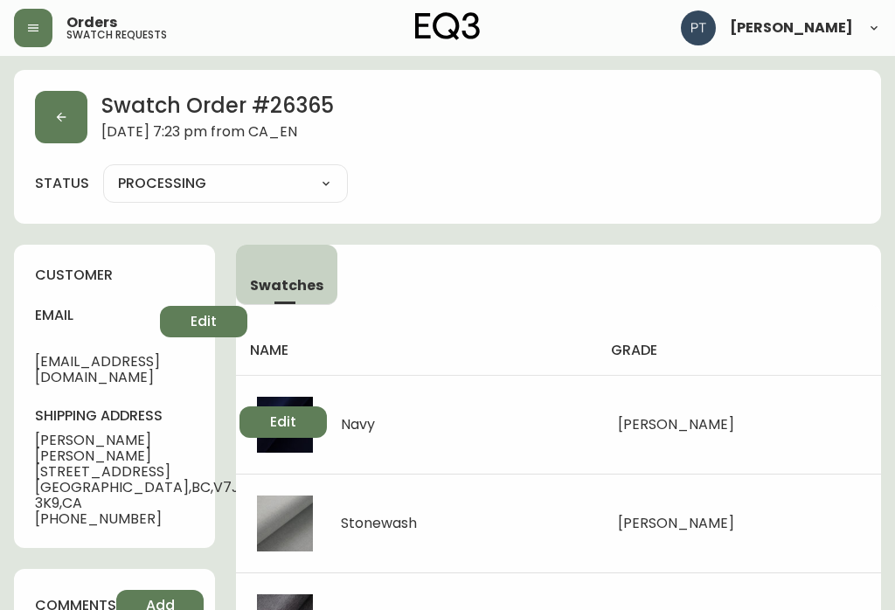
click at [58, 120] on icon "button" at bounding box center [61, 117] width 14 height 14
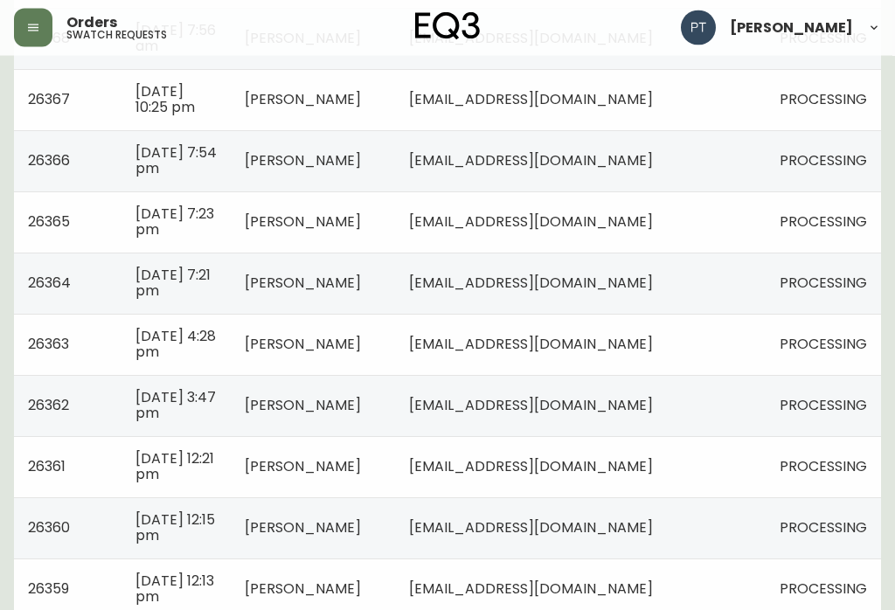
scroll to position [1288, 0]
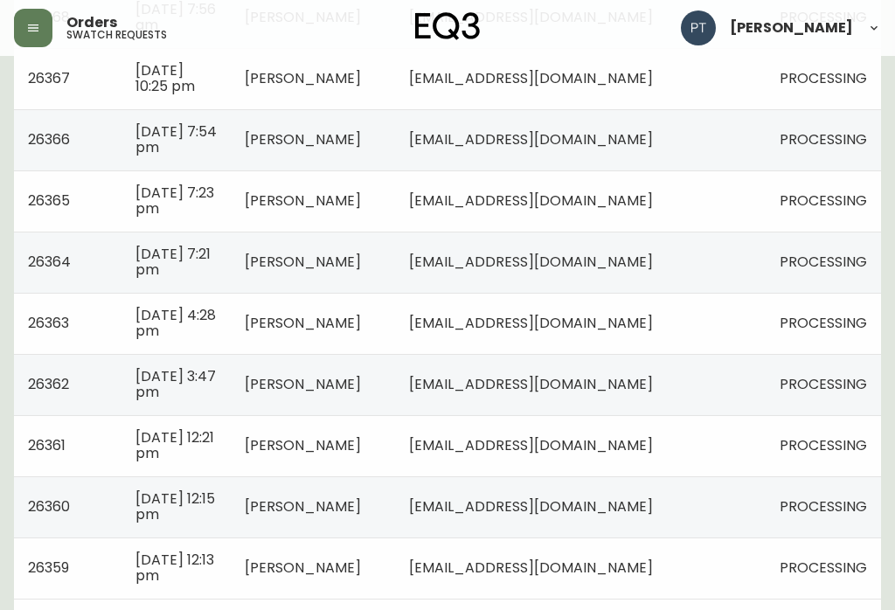
click at [724, 253] on td "[EMAIL_ADDRESS][DOMAIN_NAME]" at bounding box center [580, 262] width 371 height 61
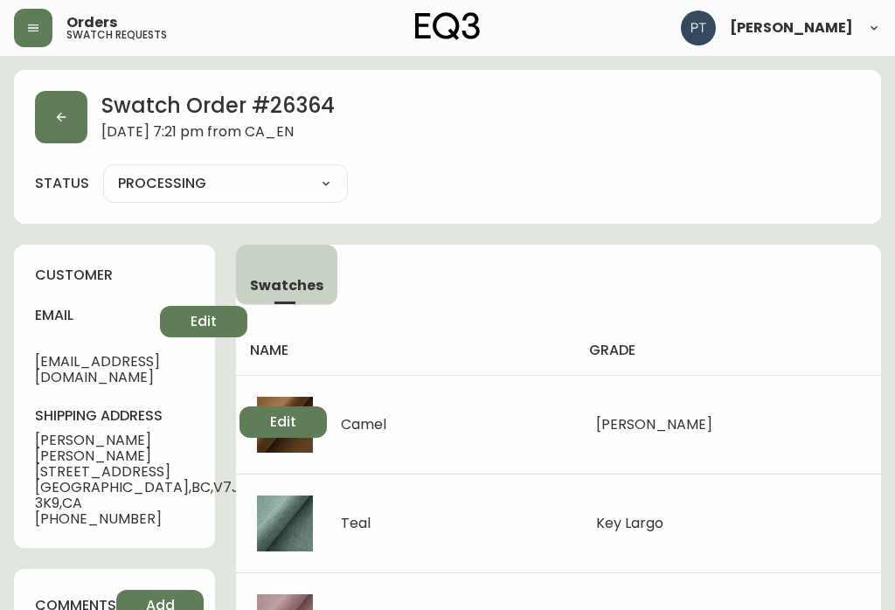
click at [60, 109] on button "button" at bounding box center [61, 117] width 52 height 52
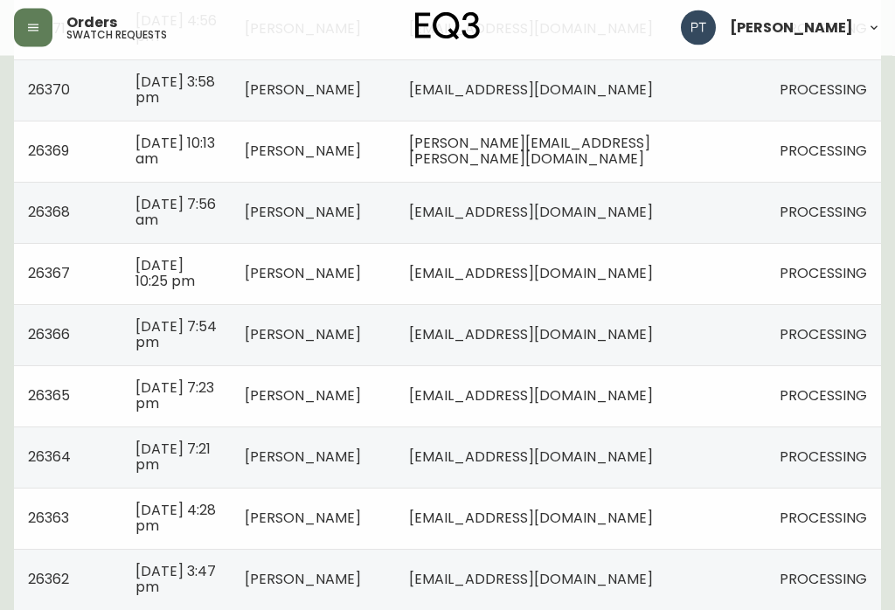
scroll to position [1288, 0]
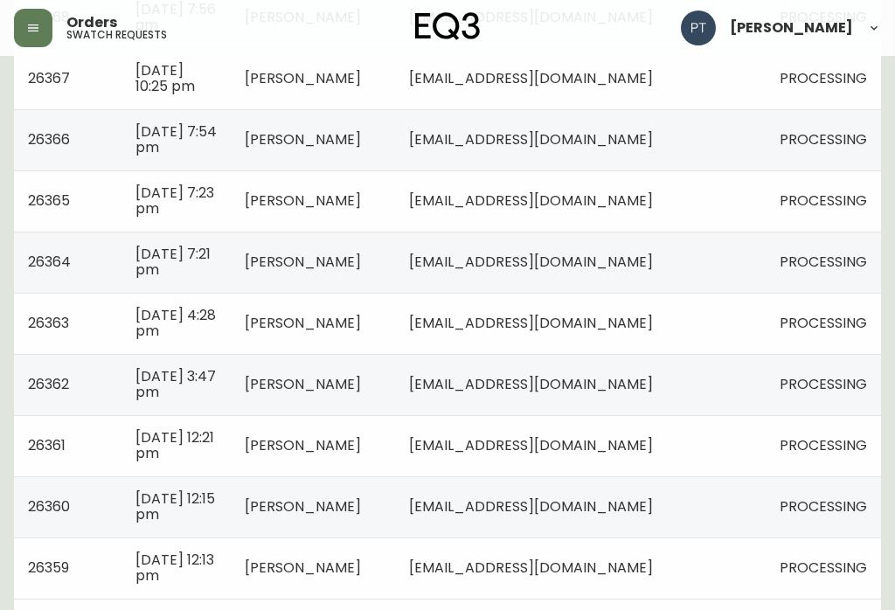
click at [716, 330] on td "[EMAIL_ADDRESS][DOMAIN_NAME]" at bounding box center [580, 323] width 371 height 61
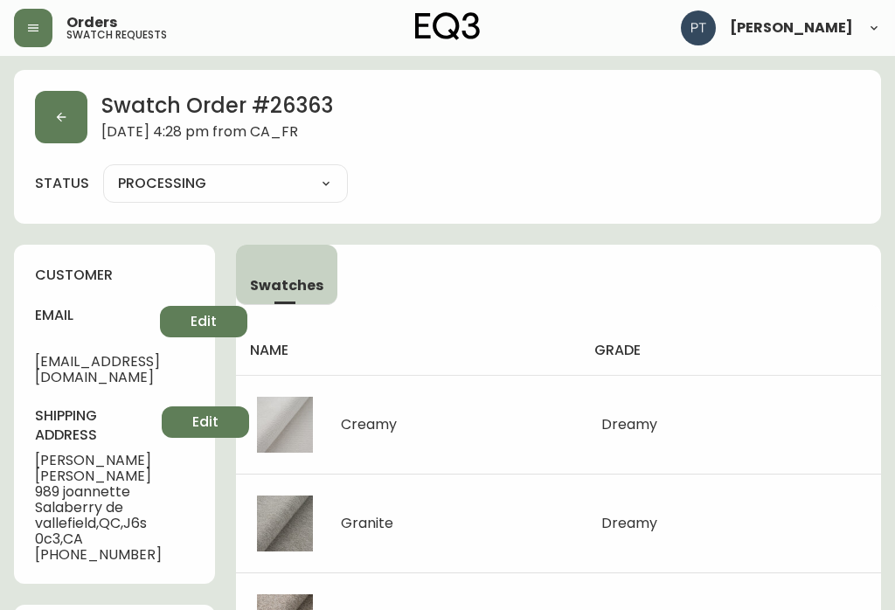
click at [69, 112] on button "button" at bounding box center [61, 117] width 52 height 52
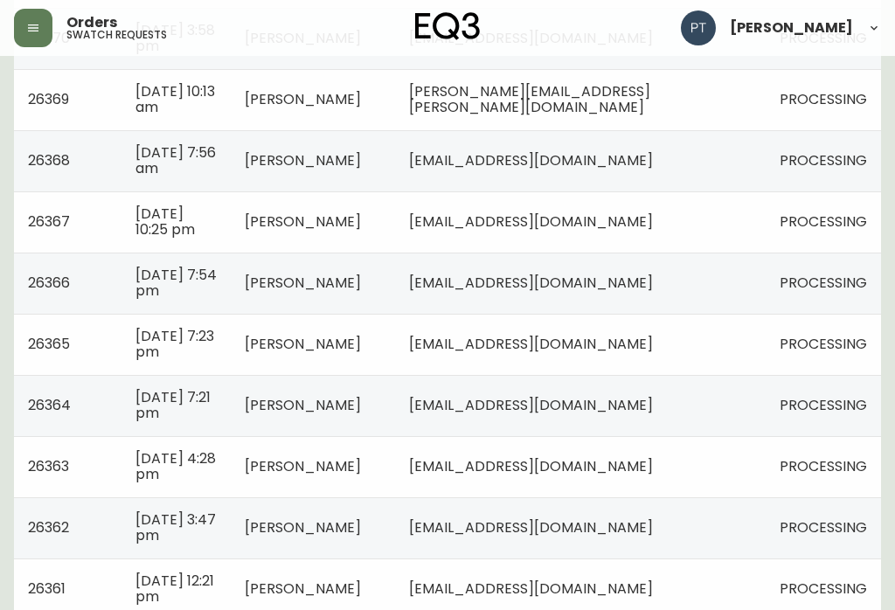
scroll to position [1288, 0]
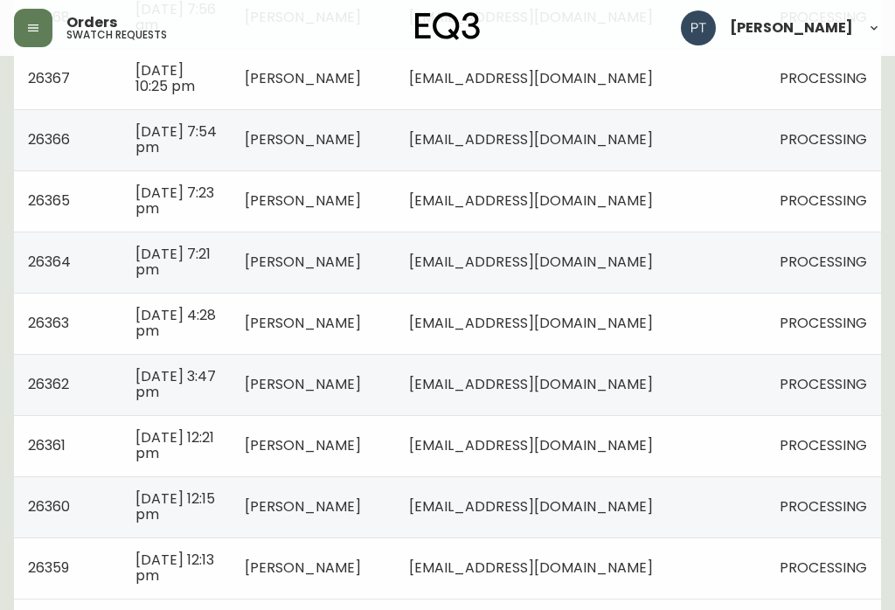
click at [739, 394] on td "[EMAIL_ADDRESS][DOMAIN_NAME]" at bounding box center [580, 384] width 371 height 61
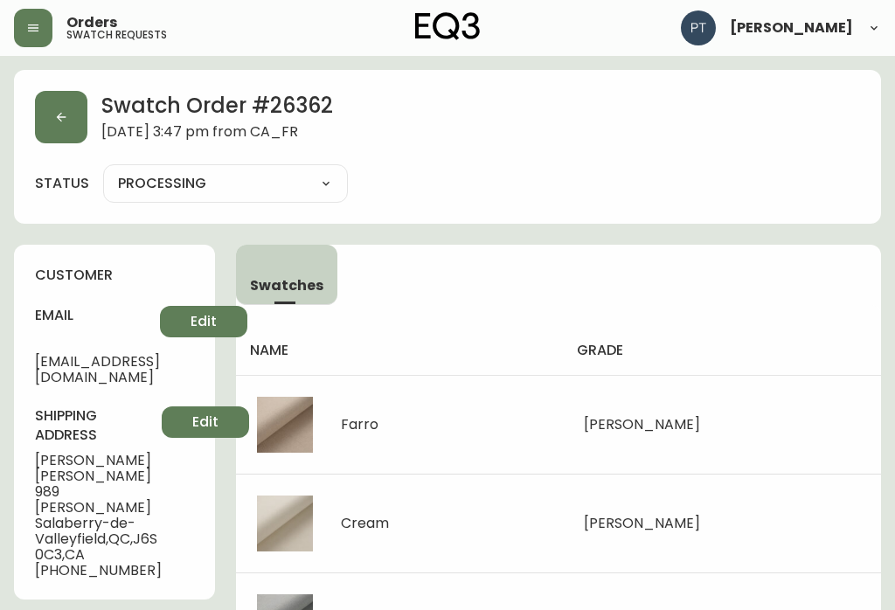
click at [54, 109] on button "button" at bounding box center [61, 117] width 52 height 52
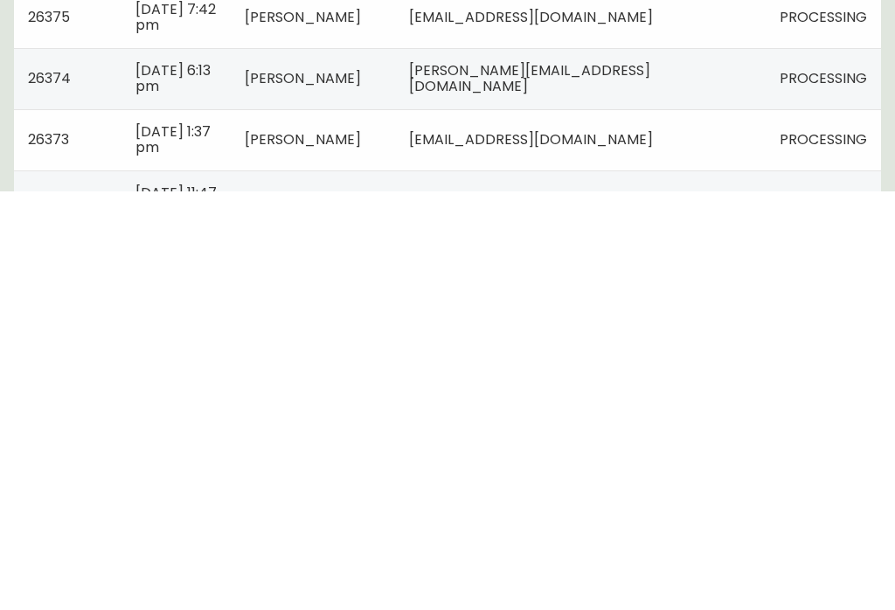
scroll to position [1288, 0]
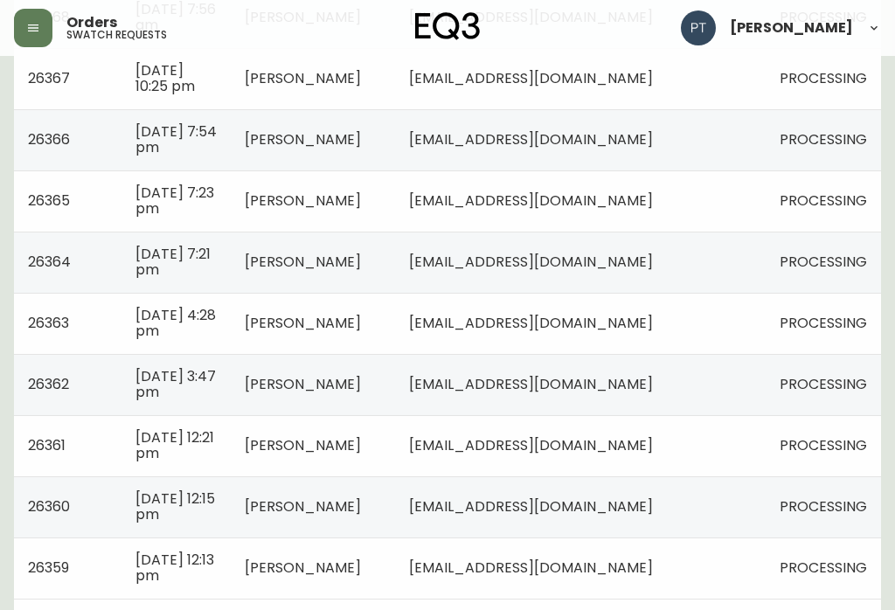
click at [749, 443] on td "[EMAIL_ADDRESS][DOMAIN_NAME]" at bounding box center [580, 445] width 371 height 61
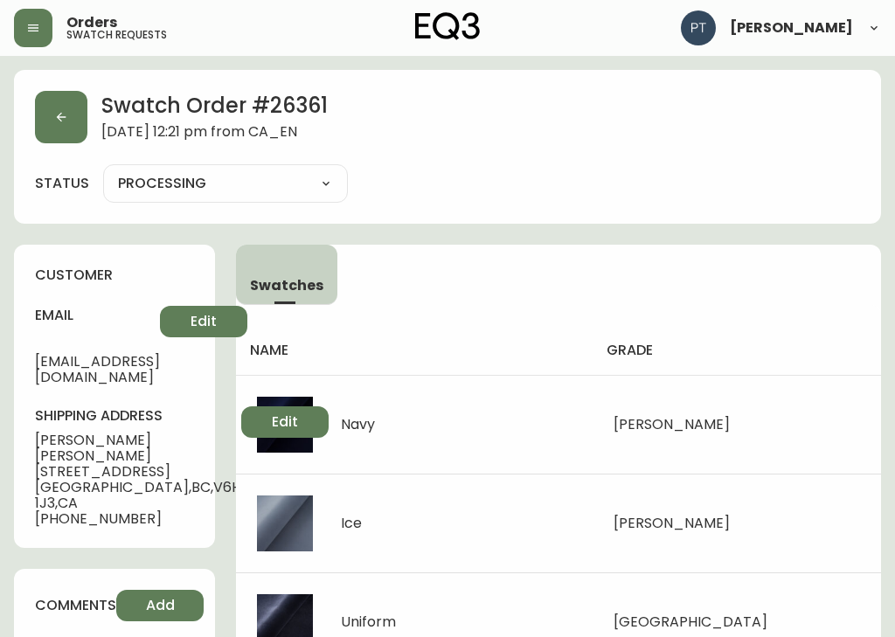
click at [62, 101] on button "button" at bounding box center [61, 117] width 52 height 52
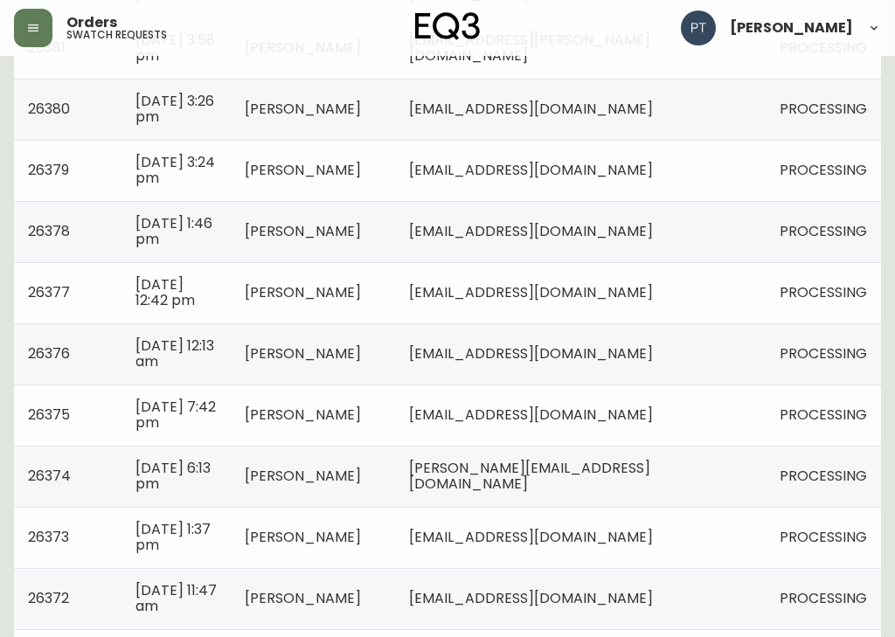
scroll to position [1288, 0]
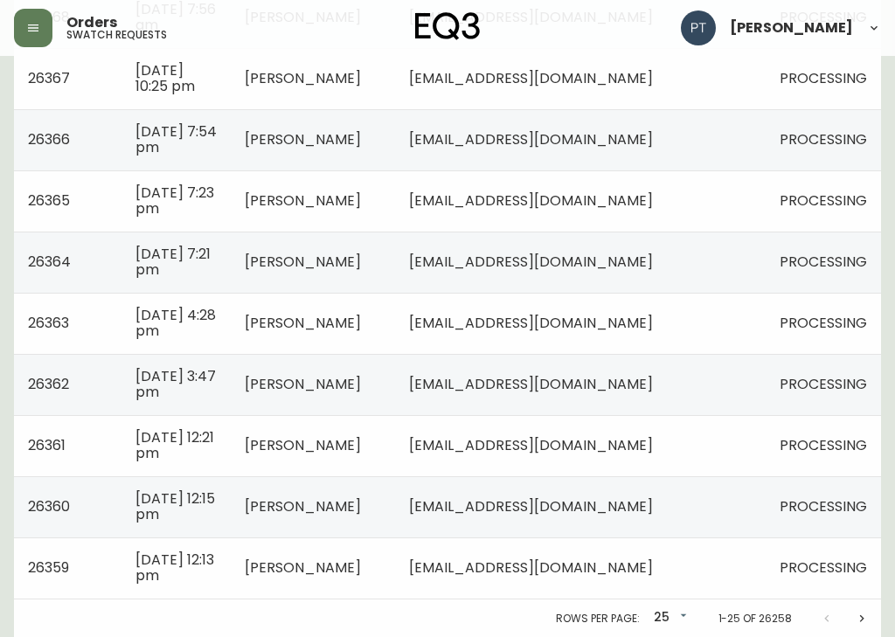
click at [738, 498] on td "[EMAIL_ADDRESS][DOMAIN_NAME]" at bounding box center [580, 507] width 371 height 61
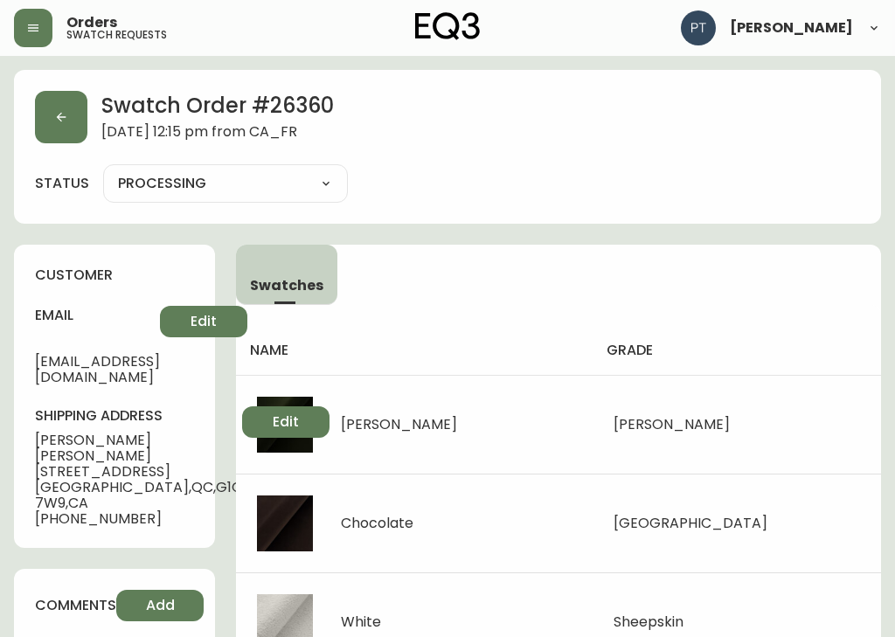
click at [54, 117] on icon "button" at bounding box center [61, 117] width 14 height 14
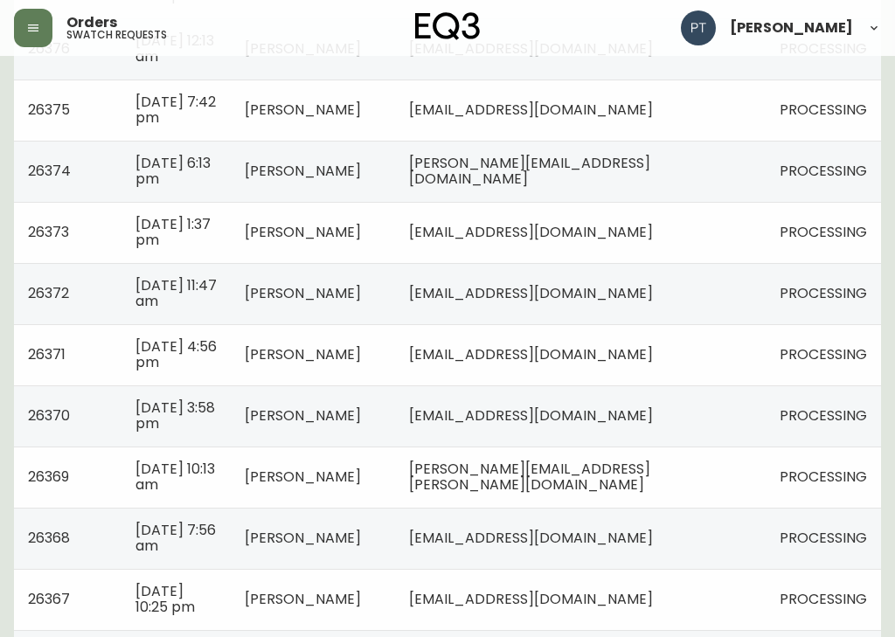
scroll to position [1288, 0]
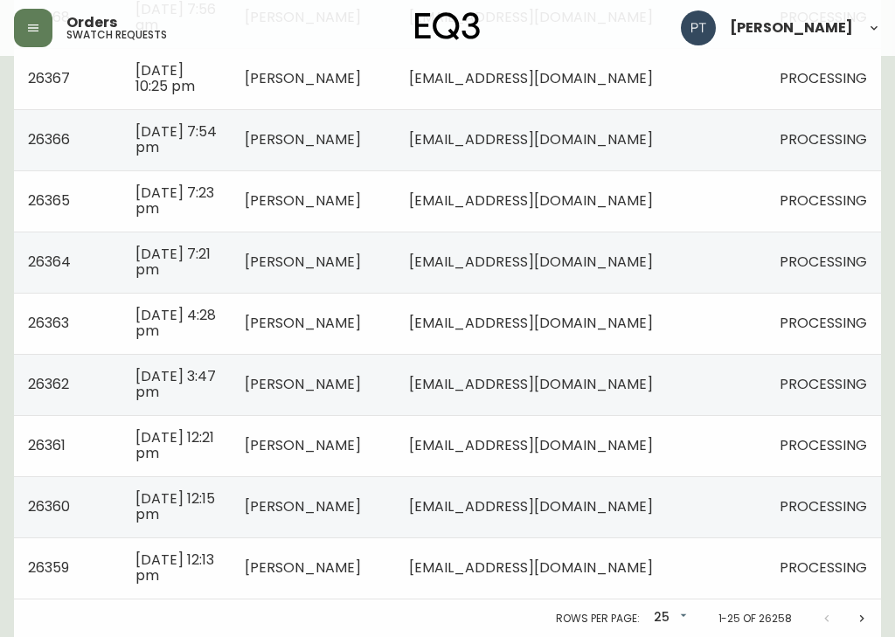
click at [722, 560] on td "[EMAIL_ADDRESS][DOMAIN_NAME]" at bounding box center [580, 568] width 371 height 61
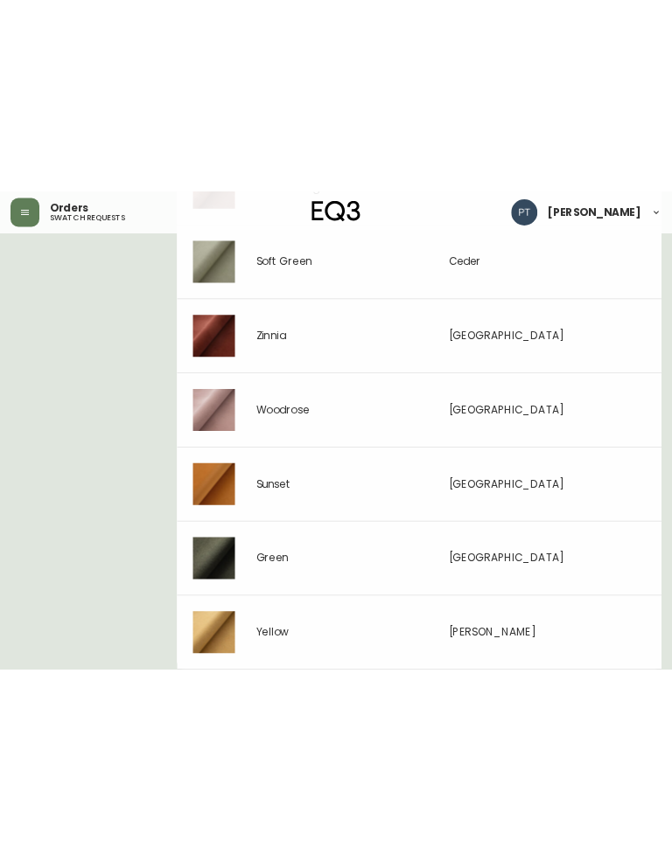
scroll to position [503, 0]
